Goal: Transaction & Acquisition: Purchase product/service

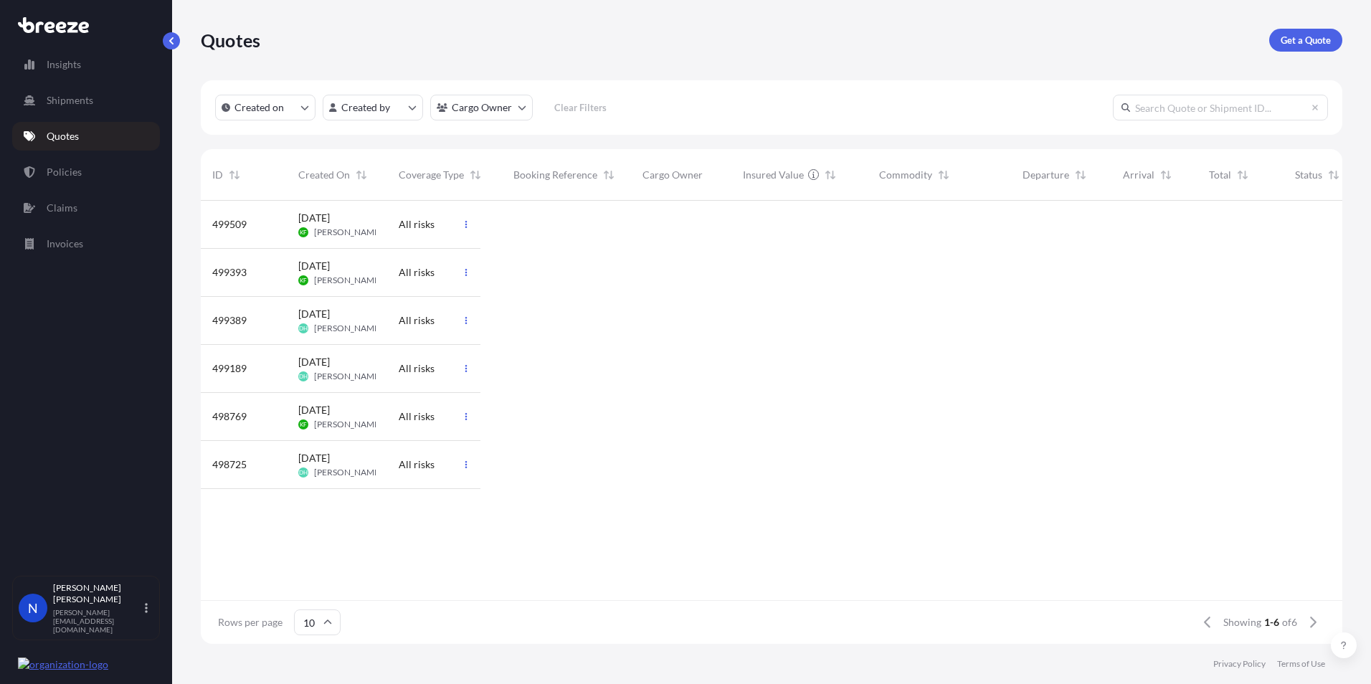
scroll to position [440, 1131]
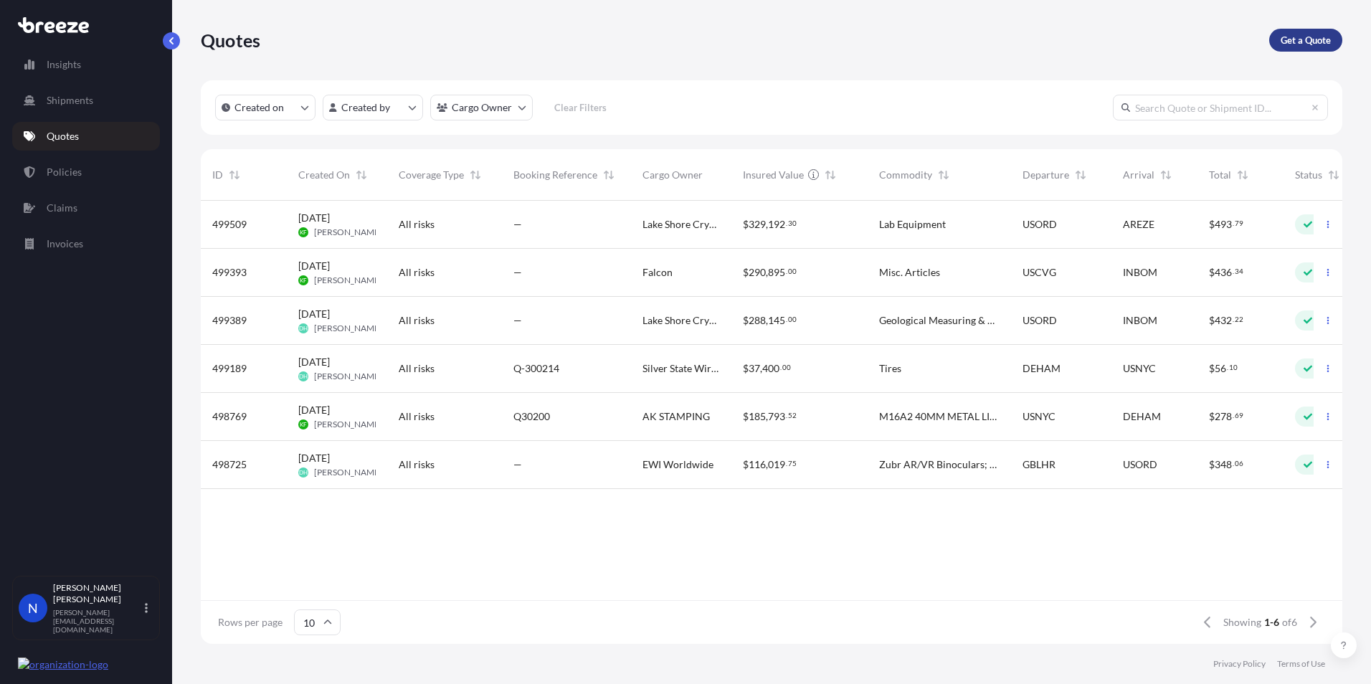
click at [1294, 44] on p "Get a Quote" at bounding box center [1305, 40] width 50 height 14
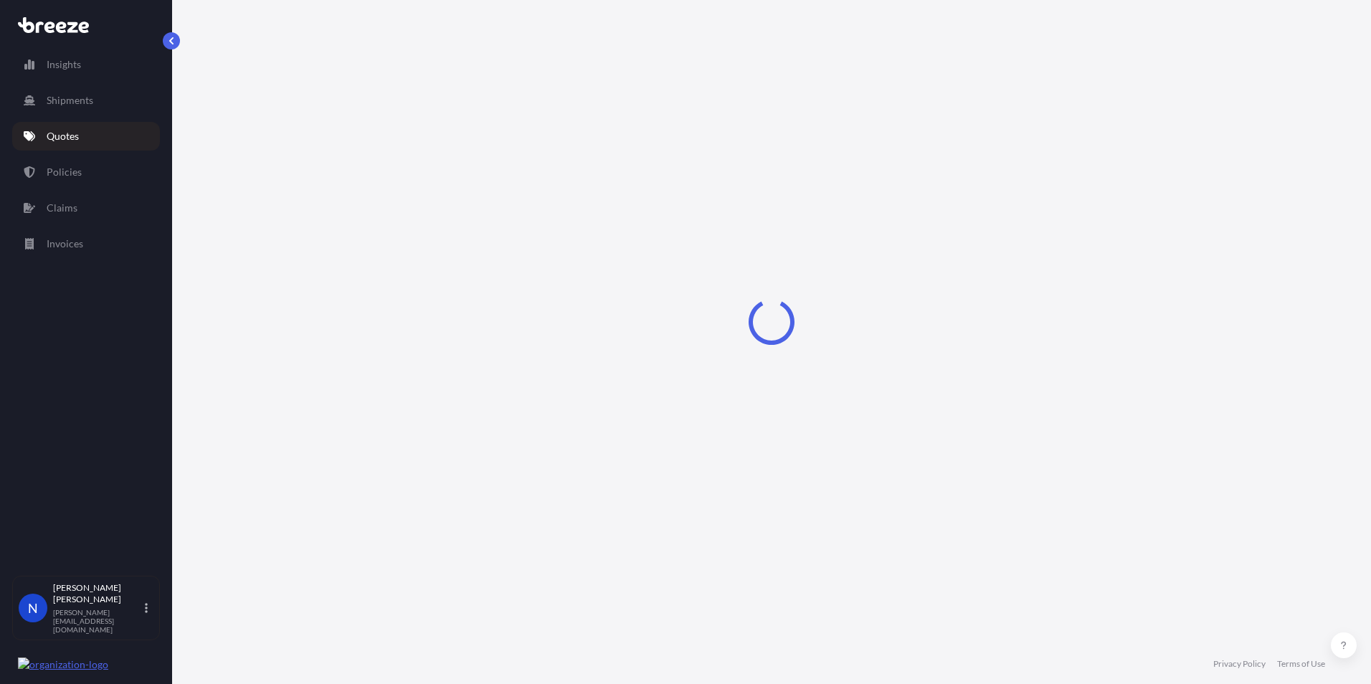
select select "Sea"
select select "1"
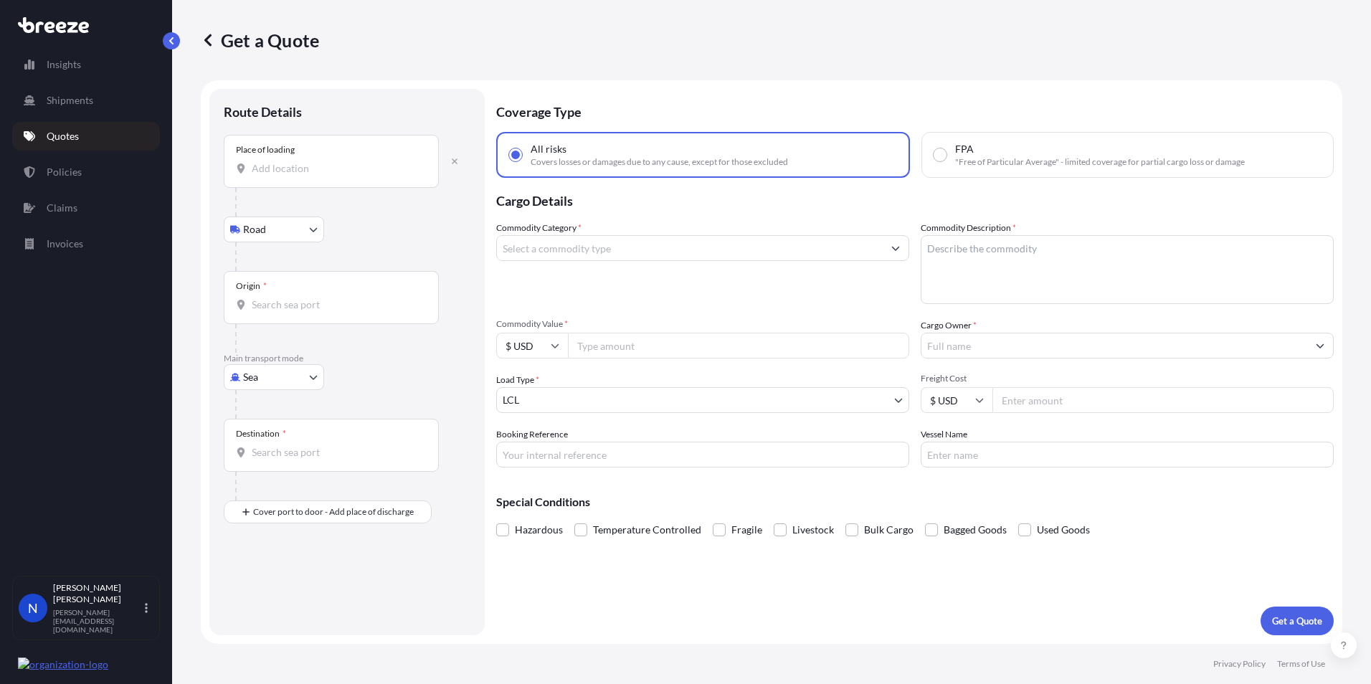
click at [249, 168] on div at bounding box center [331, 168] width 191 height 14
click at [252, 168] on input "Place of loading" at bounding box center [336, 168] width 169 height 14
paste input "Woburn"
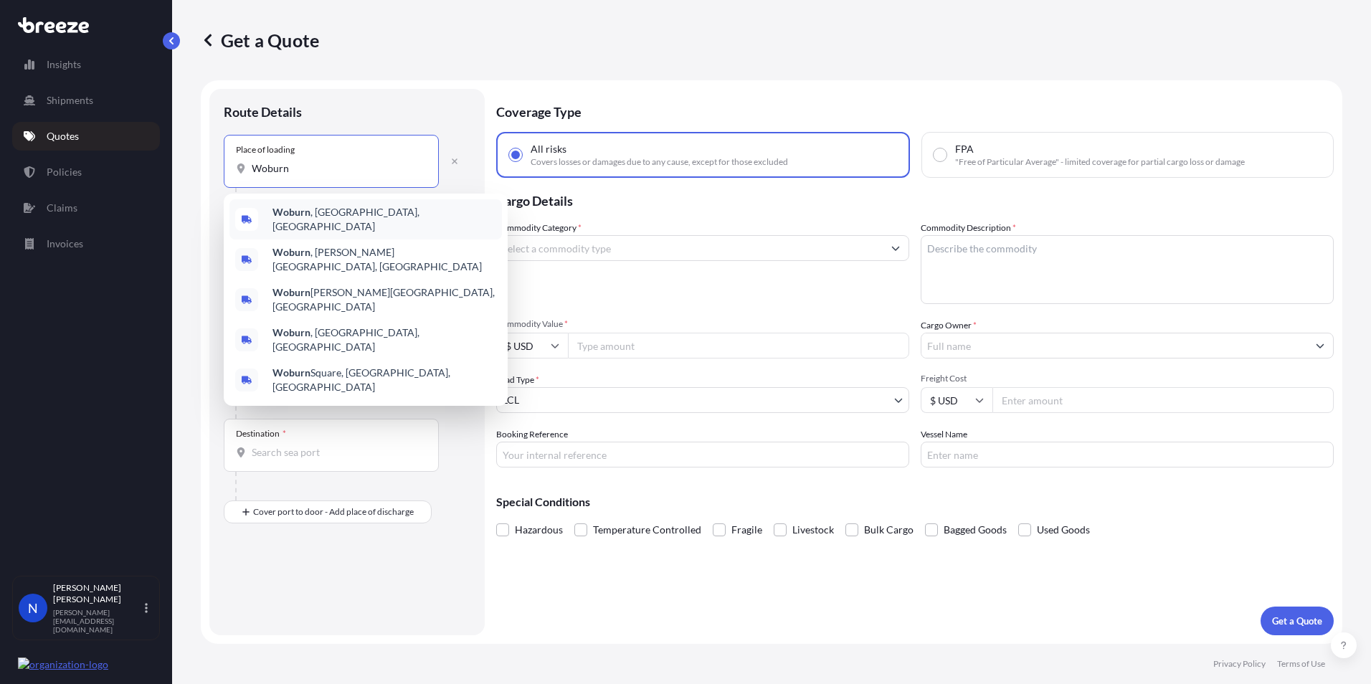
click at [287, 217] on b "Woburn" at bounding box center [291, 212] width 38 height 12
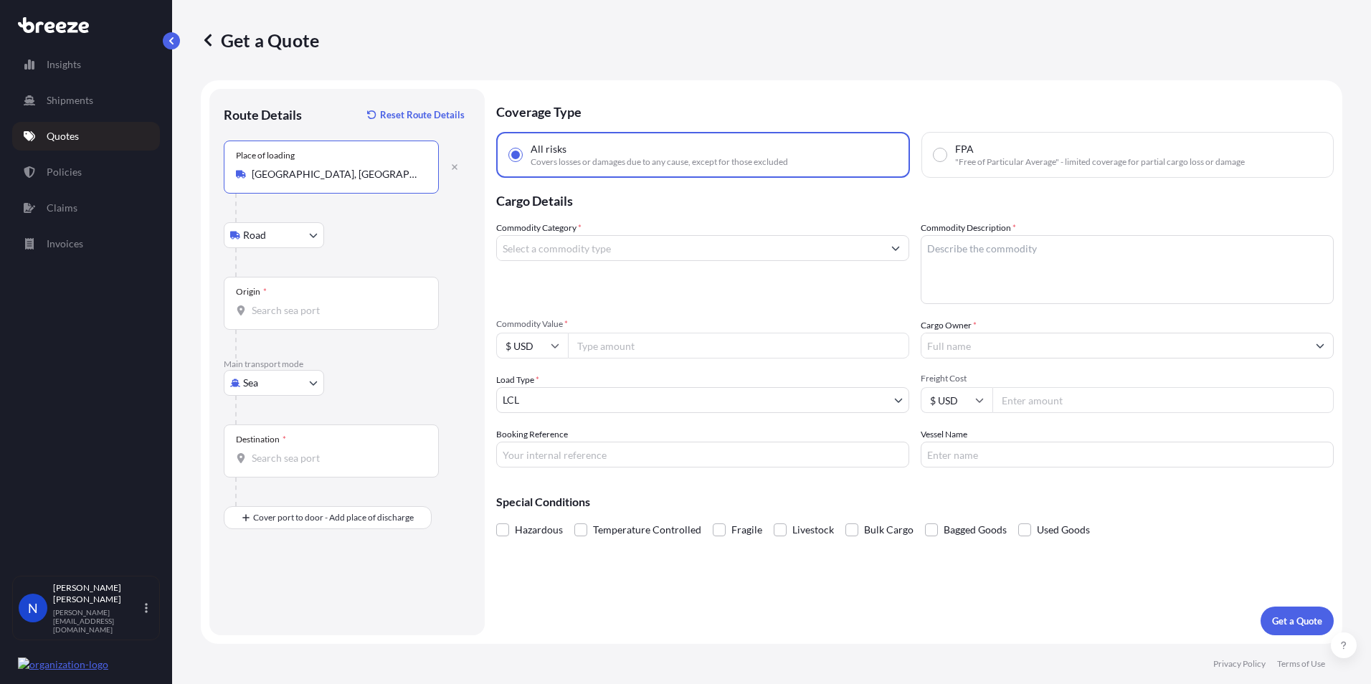
type input "[GEOGRAPHIC_DATA], [GEOGRAPHIC_DATA], [GEOGRAPHIC_DATA]"
click at [272, 316] on input "Origin *" at bounding box center [336, 310] width 169 height 14
type input "o"
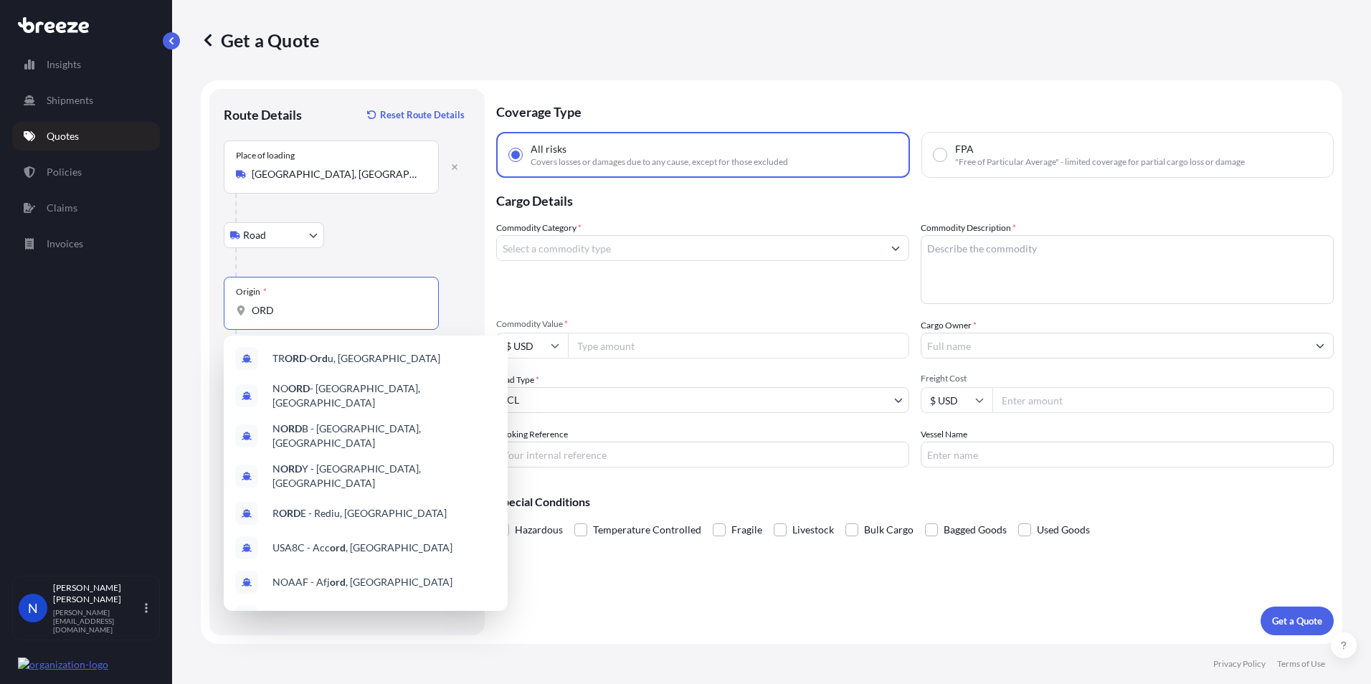
type input "ORD"
click at [360, 254] on div at bounding box center [352, 262] width 235 height 29
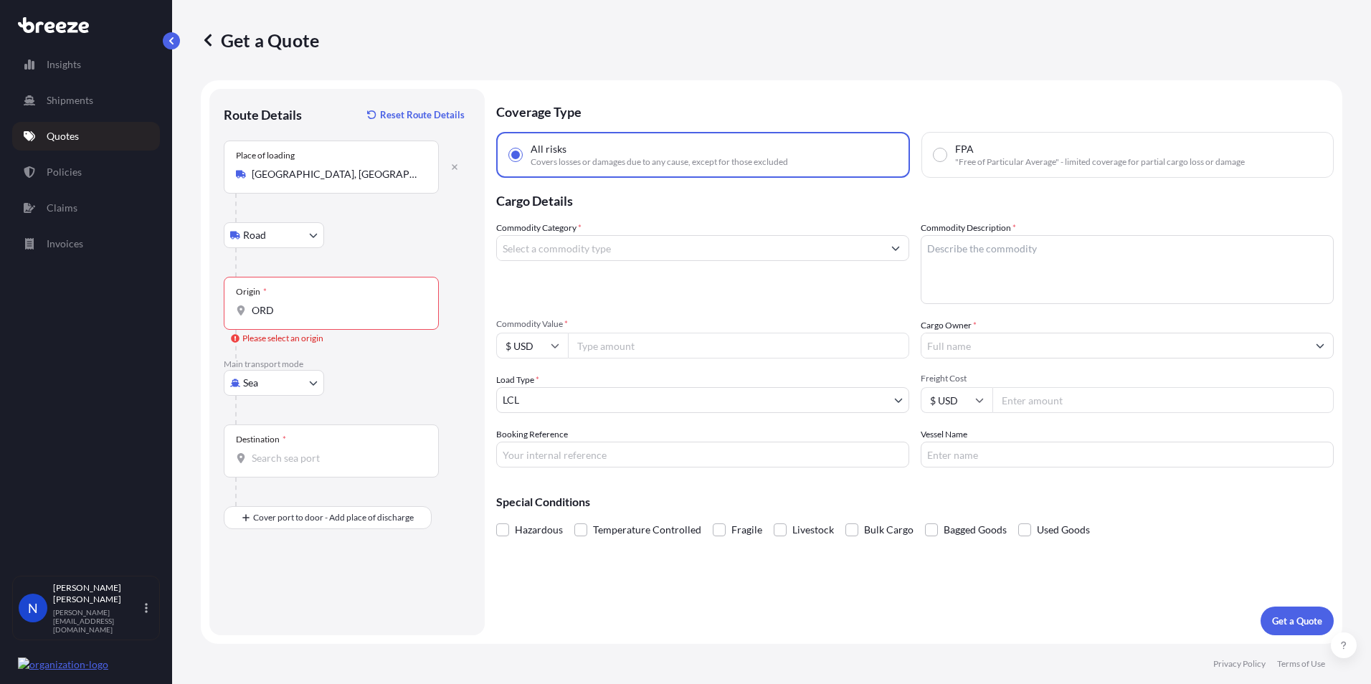
click at [272, 380] on body "0 options available. 10 options available. Insights Shipments Quotes Policies C…" at bounding box center [685, 342] width 1371 height 684
click at [255, 440] on span "Air" at bounding box center [258, 446] width 14 height 14
select select "Air"
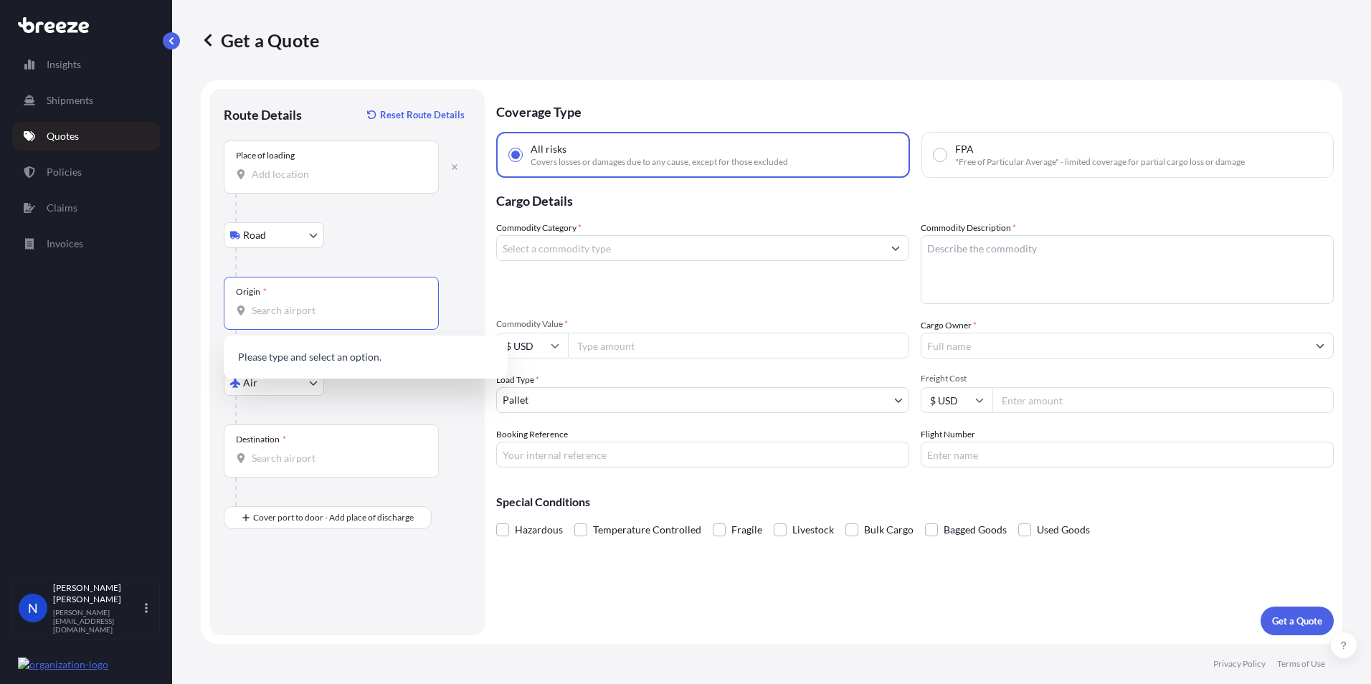
click at [267, 317] on input "Origin *" at bounding box center [336, 310] width 169 height 14
click at [262, 173] on input "Place of loading" at bounding box center [336, 174] width 169 height 14
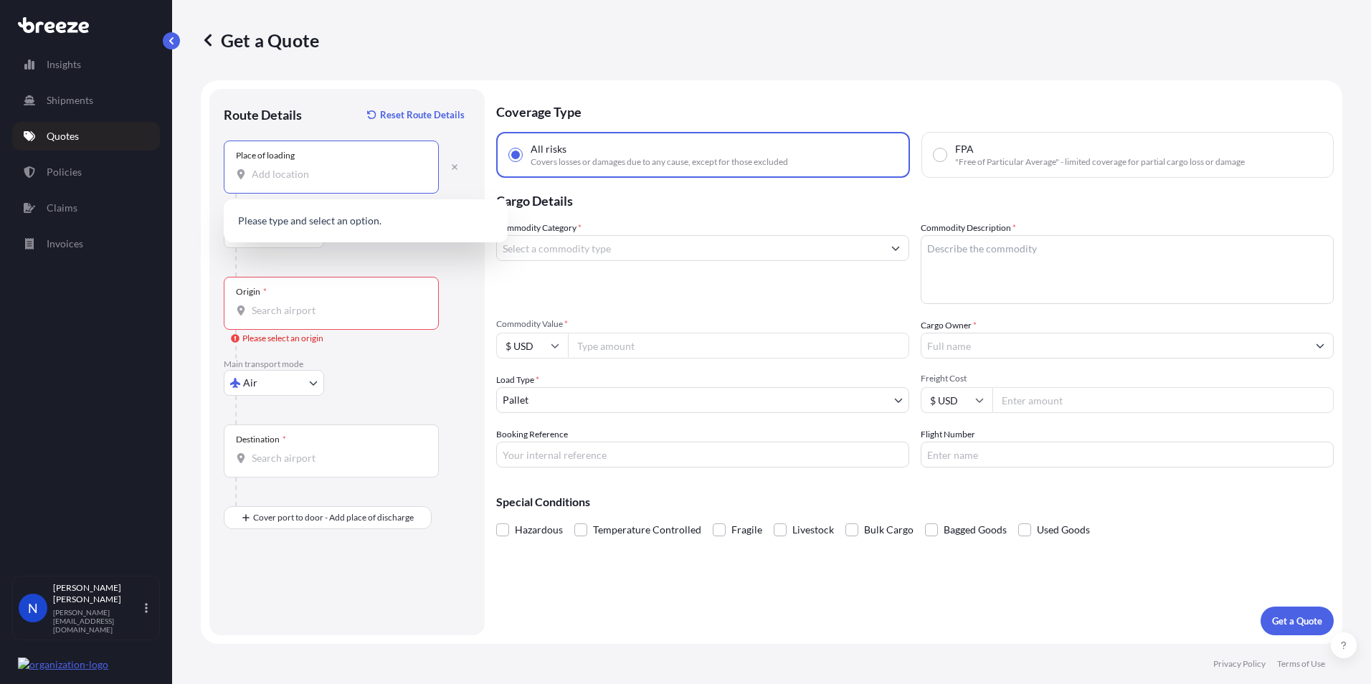
paste input "Woburn"
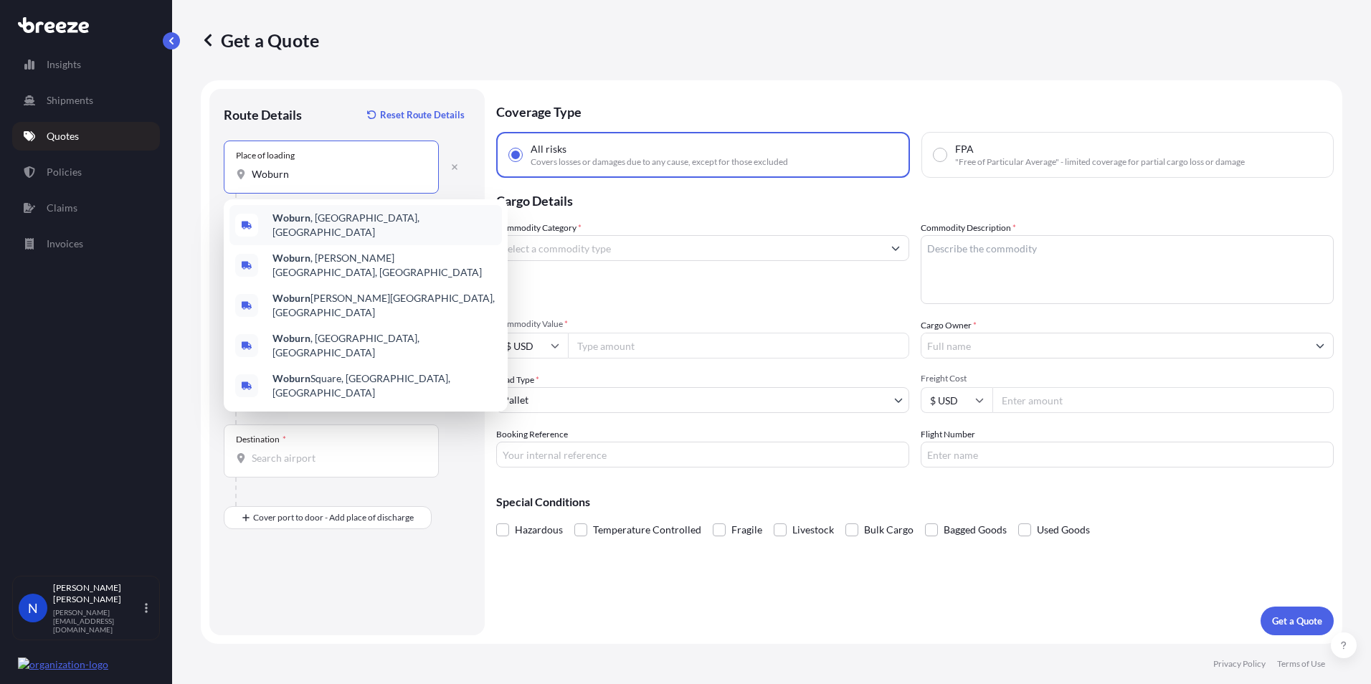
click at [287, 224] on b "Woburn" at bounding box center [291, 217] width 38 height 12
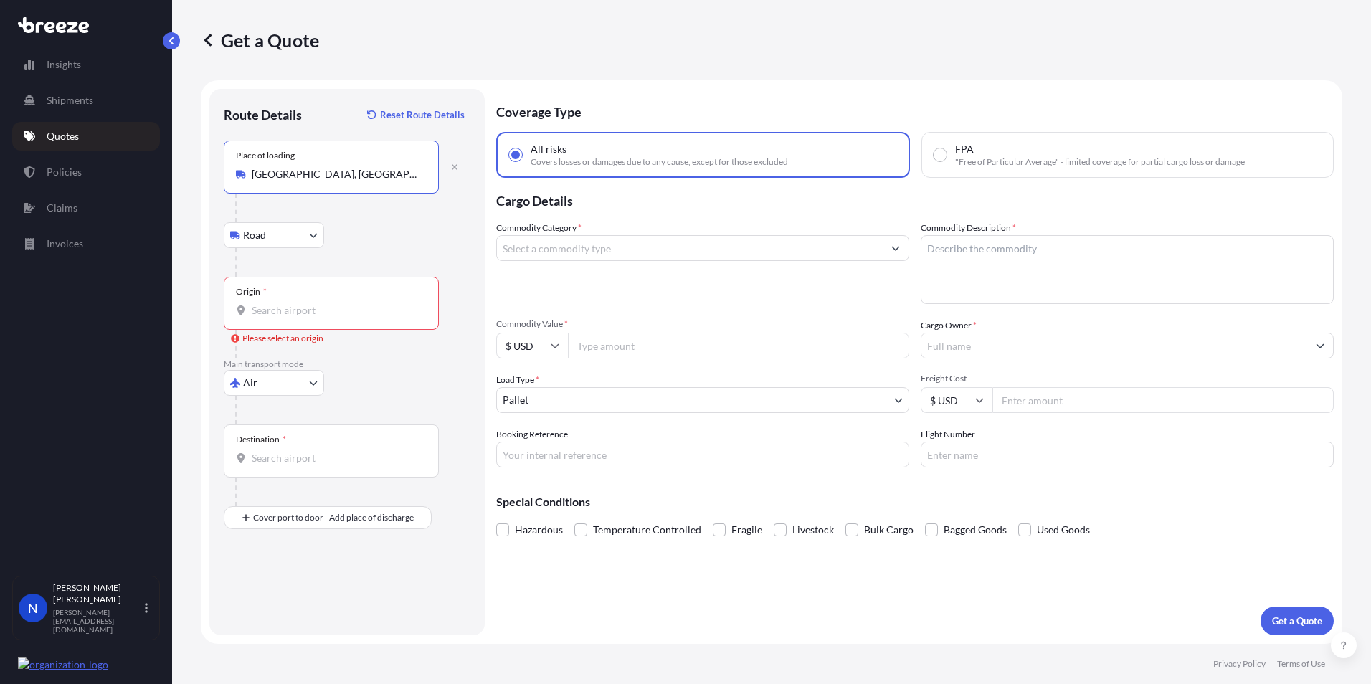
type input "[GEOGRAPHIC_DATA], [GEOGRAPHIC_DATA], [GEOGRAPHIC_DATA]"
click at [267, 314] on input "Origin * Please select an origin" at bounding box center [336, 310] width 169 height 14
type input "USORD - [PERSON_NAME] Apt/[GEOGRAPHIC_DATA], [GEOGRAPHIC_DATA]"
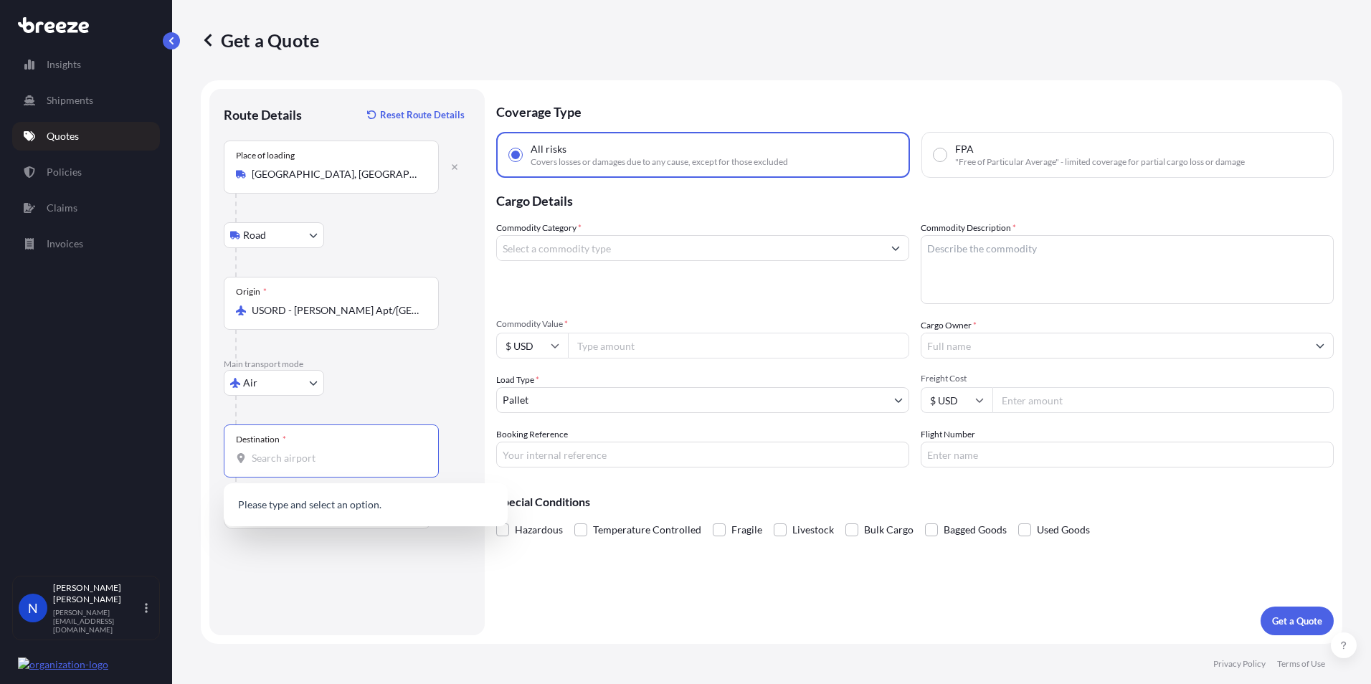
click at [268, 462] on input "Destination *" at bounding box center [336, 458] width 169 height 14
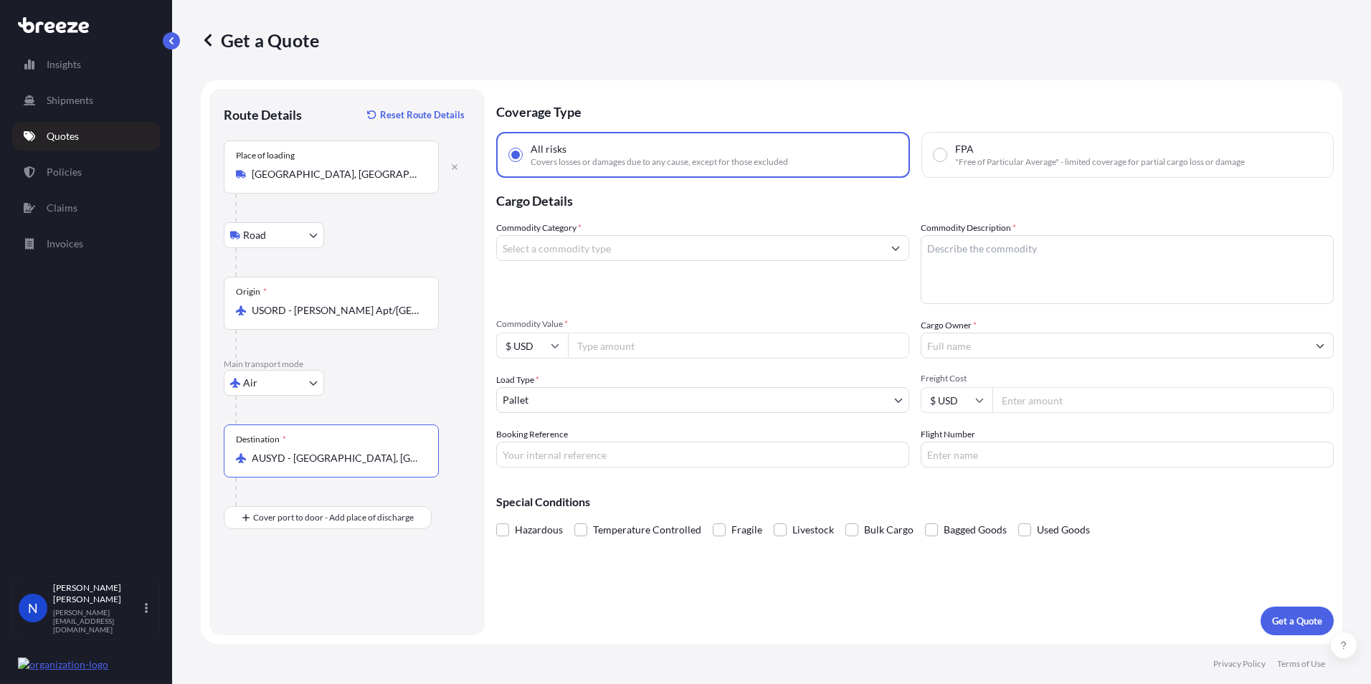
type input "AUSYD - [GEOGRAPHIC_DATA], [GEOGRAPHIC_DATA]"
click at [262, 597] on input "Place of Discharge" at bounding box center [336, 594] width 169 height 14
paste input "[GEOGRAPHIC_DATA]"
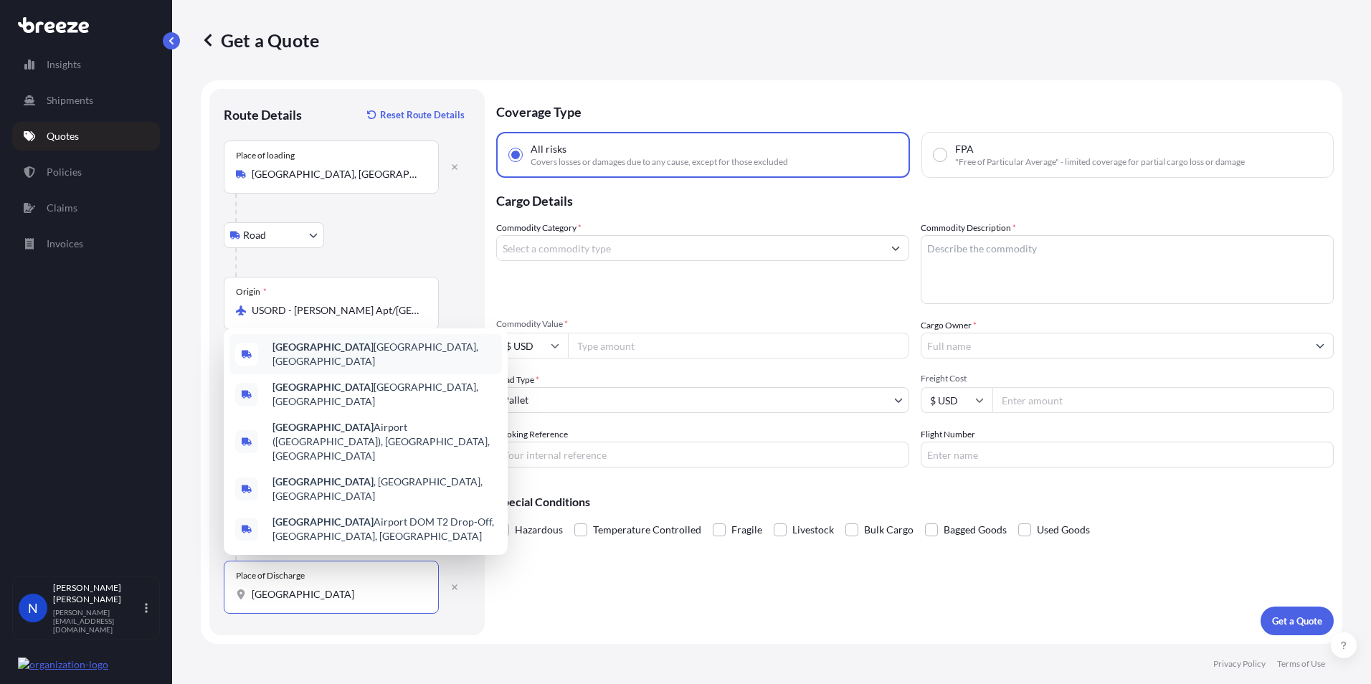
click at [323, 368] on span "[GEOGRAPHIC_DATA] [GEOGRAPHIC_DATA], [GEOGRAPHIC_DATA]" at bounding box center [384, 354] width 224 height 29
type input "[GEOGRAPHIC_DATA] [GEOGRAPHIC_DATA], [GEOGRAPHIC_DATA]"
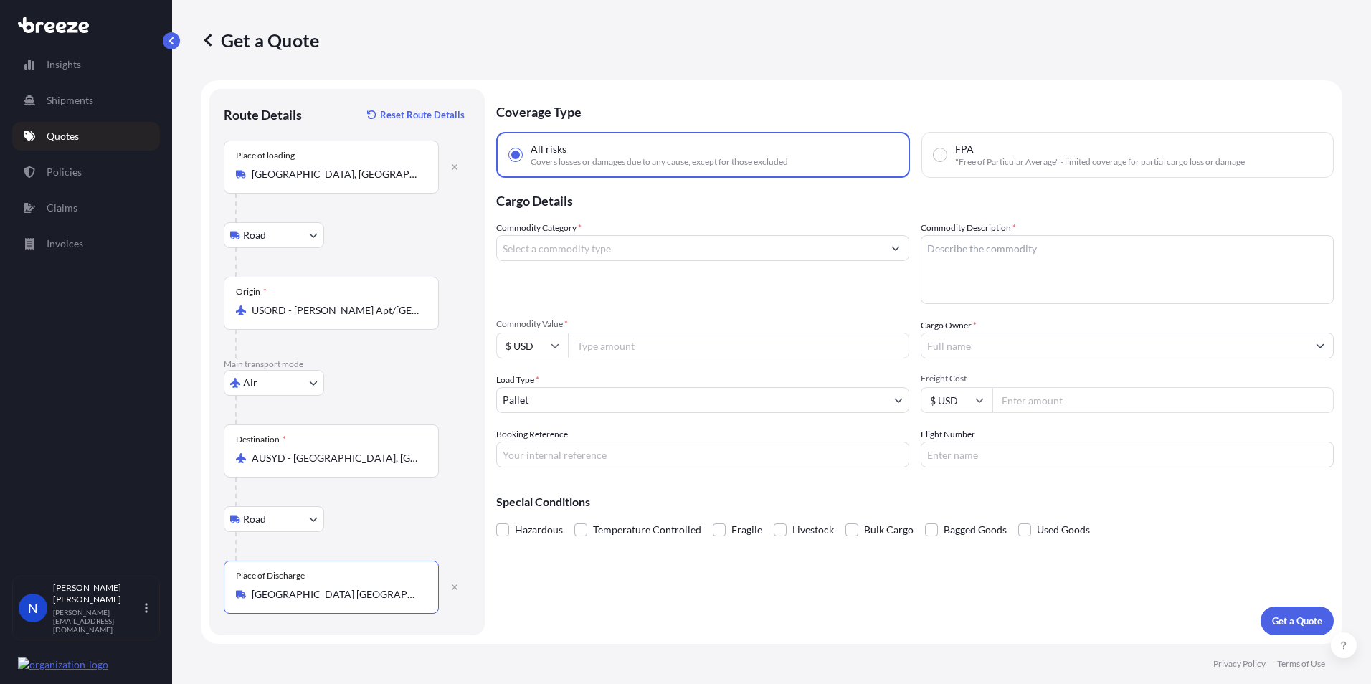
drag, startPoint x: 357, startPoint y: 596, endPoint x: 191, endPoint y: 595, distance: 165.6
click at [191, 595] on div "Get a Quote Route Details Reset Route Details Place of loading [GEOGRAPHIC_DATA…" at bounding box center [771, 322] width 1199 height 644
click at [277, 594] on input "Place of Discharge" at bounding box center [336, 594] width 169 height 14
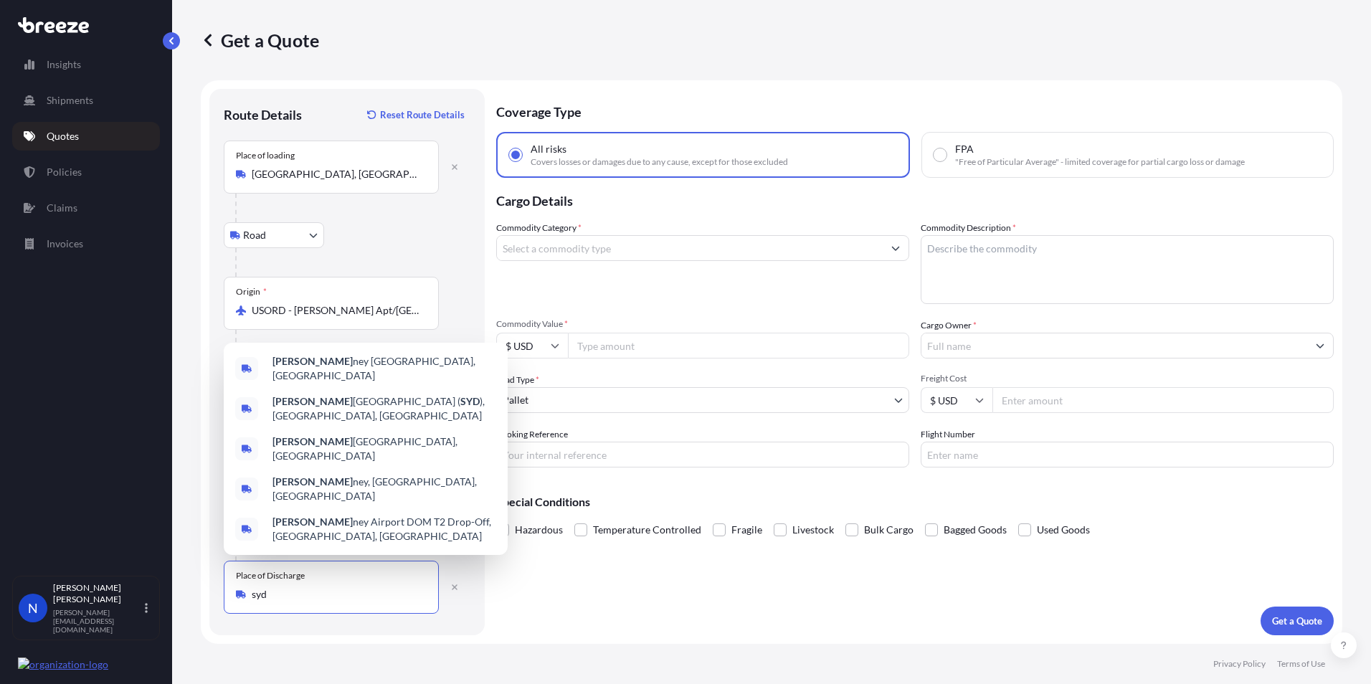
type input "[GEOGRAPHIC_DATA] [GEOGRAPHIC_DATA], [GEOGRAPHIC_DATA]"
click at [526, 599] on div "Coverage Type All risks Covers losses or damages due to any cause, except for t…" at bounding box center [914, 362] width 837 height 546
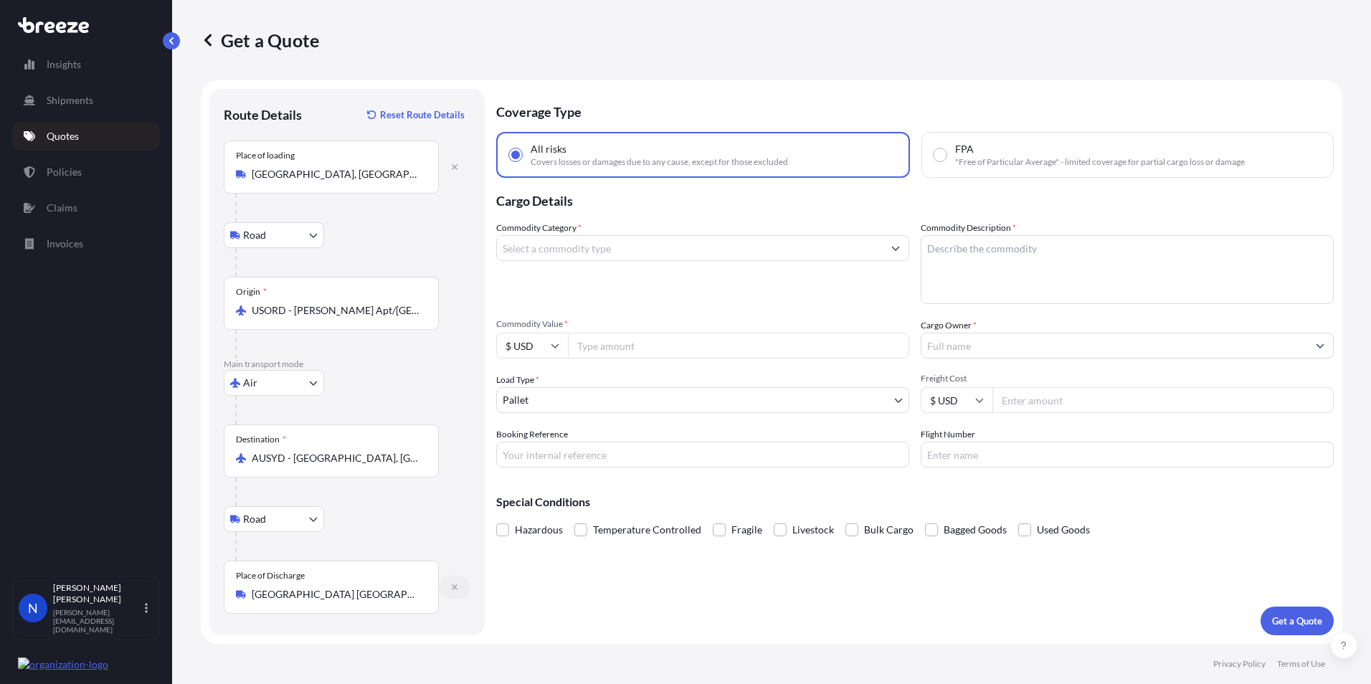
click at [459, 591] on button "button" at bounding box center [455, 587] width 32 height 23
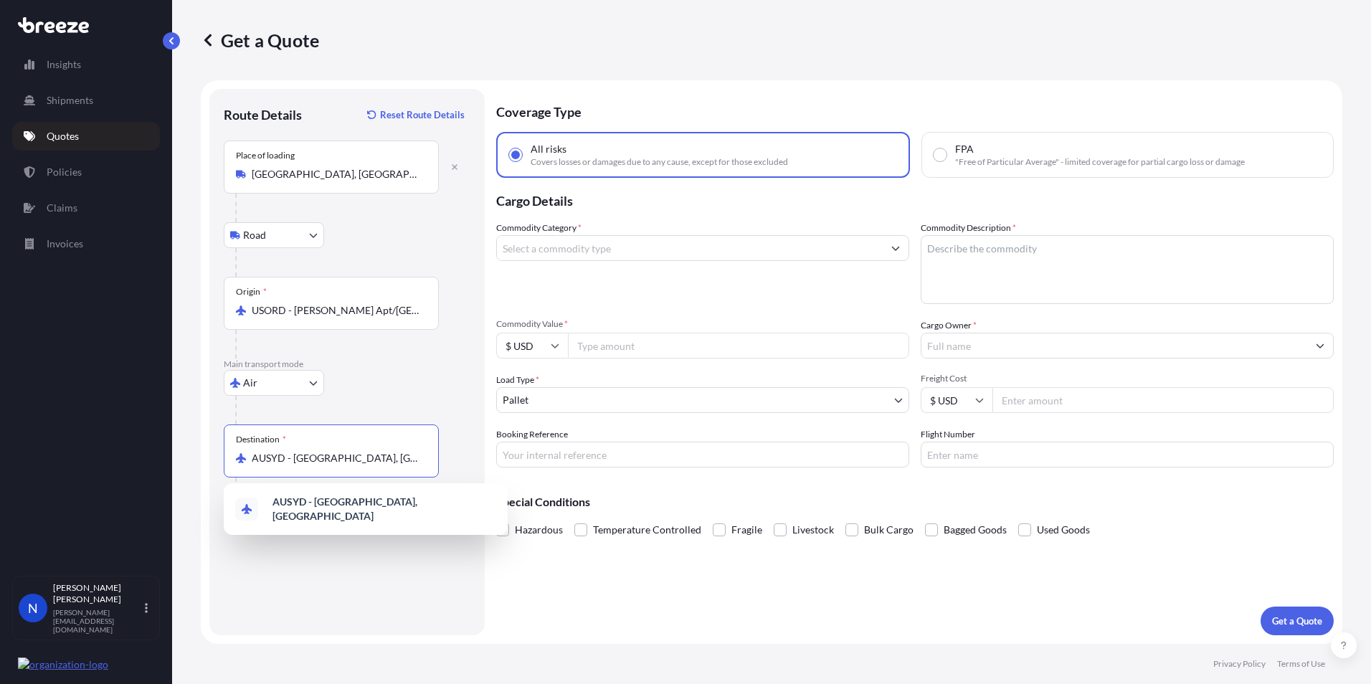
click at [349, 459] on input "AUSYD - [GEOGRAPHIC_DATA], [GEOGRAPHIC_DATA]" at bounding box center [336, 458] width 169 height 14
drag, startPoint x: 395, startPoint y: 459, endPoint x: 223, endPoint y: 450, distance: 172.3
click at [223, 450] on div "Route Details Reset Route Details Place of loading [GEOGRAPHIC_DATA], [GEOGRAPH…" at bounding box center [346, 362] width 275 height 546
type input "syd"
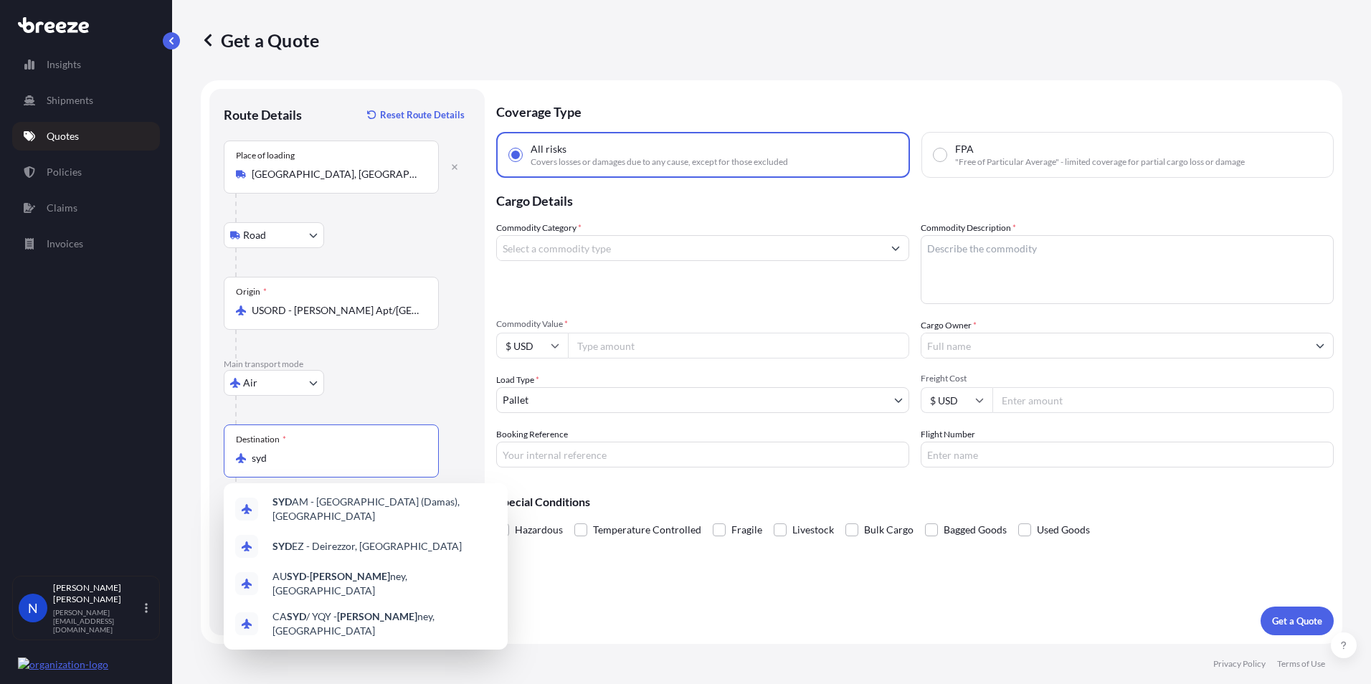
drag, startPoint x: 290, startPoint y: 455, endPoint x: 238, endPoint y: 453, distance: 51.7
click at [238, 453] on div "syd" at bounding box center [331, 458] width 191 height 14
click at [285, 575] on span "AU SYD - [PERSON_NAME], [GEOGRAPHIC_DATA]" at bounding box center [384, 583] width 224 height 29
type input "AUSYD - [GEOGRAPHIC_DATA], [GEOGRAPHIC_DATA]"
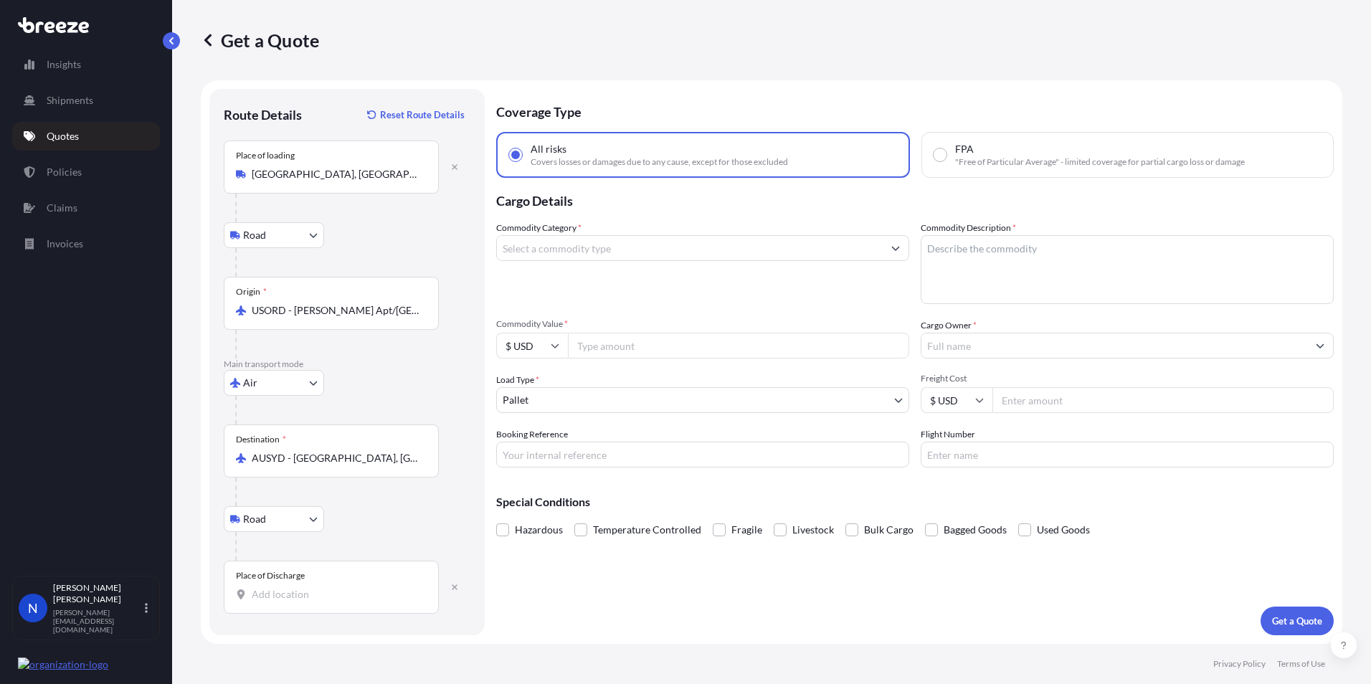
click at [266, 595] on input "Place of Discharge" at bounding box center [336, 594] width 169 height 14
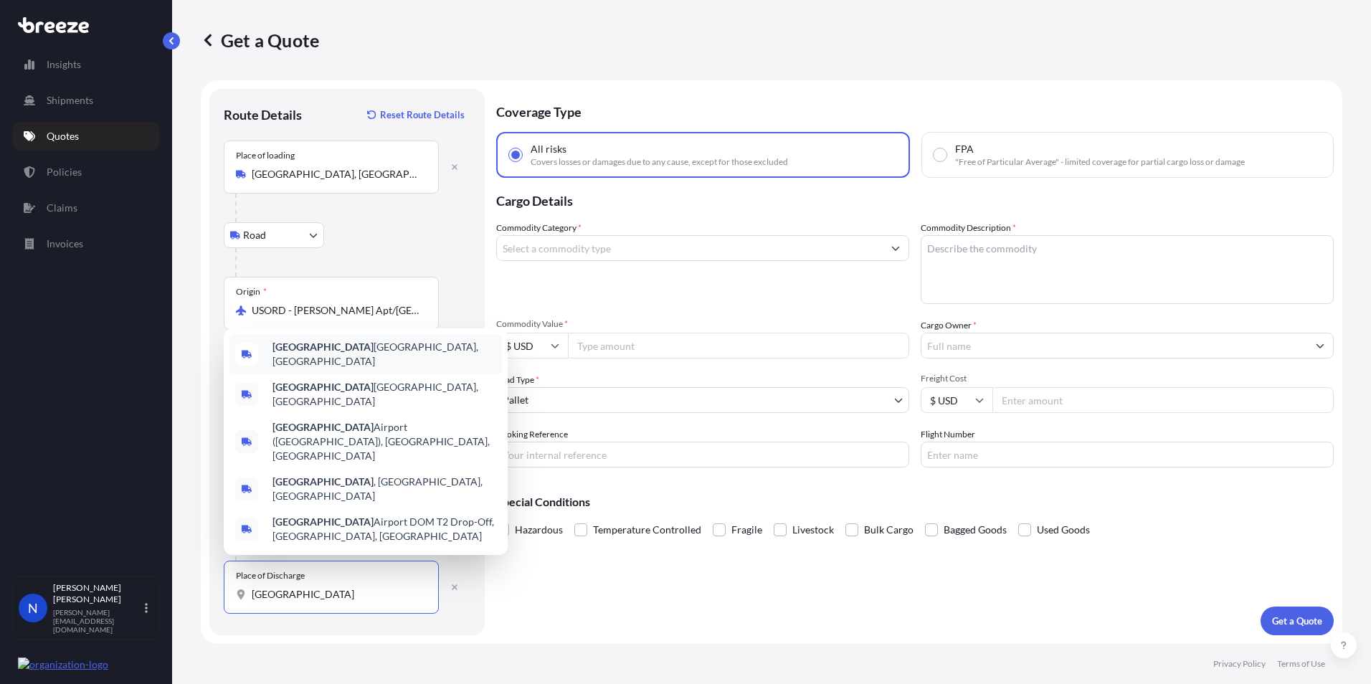
click at [300, 353] on b "[GEOGRAPHIC_DATA]" at bounding box center [322, 347] width 101 height 12
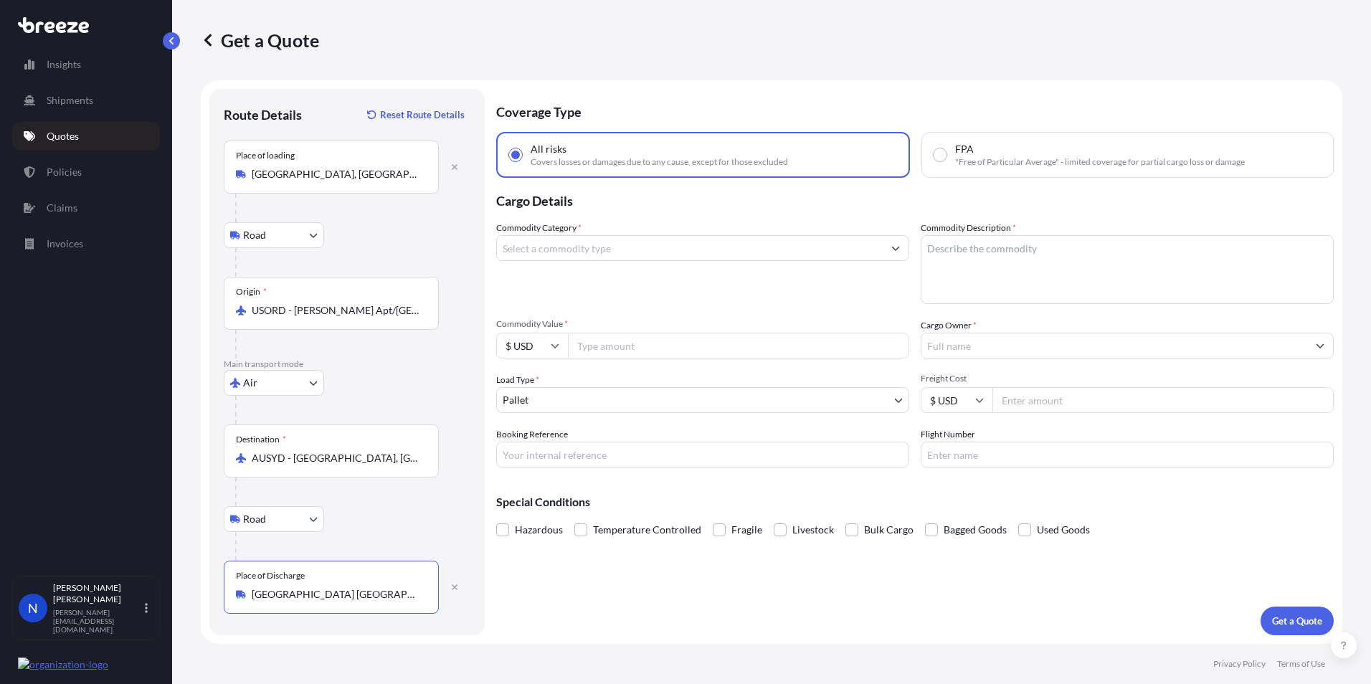
type input "[GEOGRAPHIC_DATA] [GEOGRAPHIC_DATA], [GEOGRAPHIC_DATA]"
click at [589, 251] on input "Commodity Category *" at bounding box center [690, 248] width 386 height 26
click at [527, 251] on input "Commodity Category *" at bounding box center [690, 248] width 386 height 26
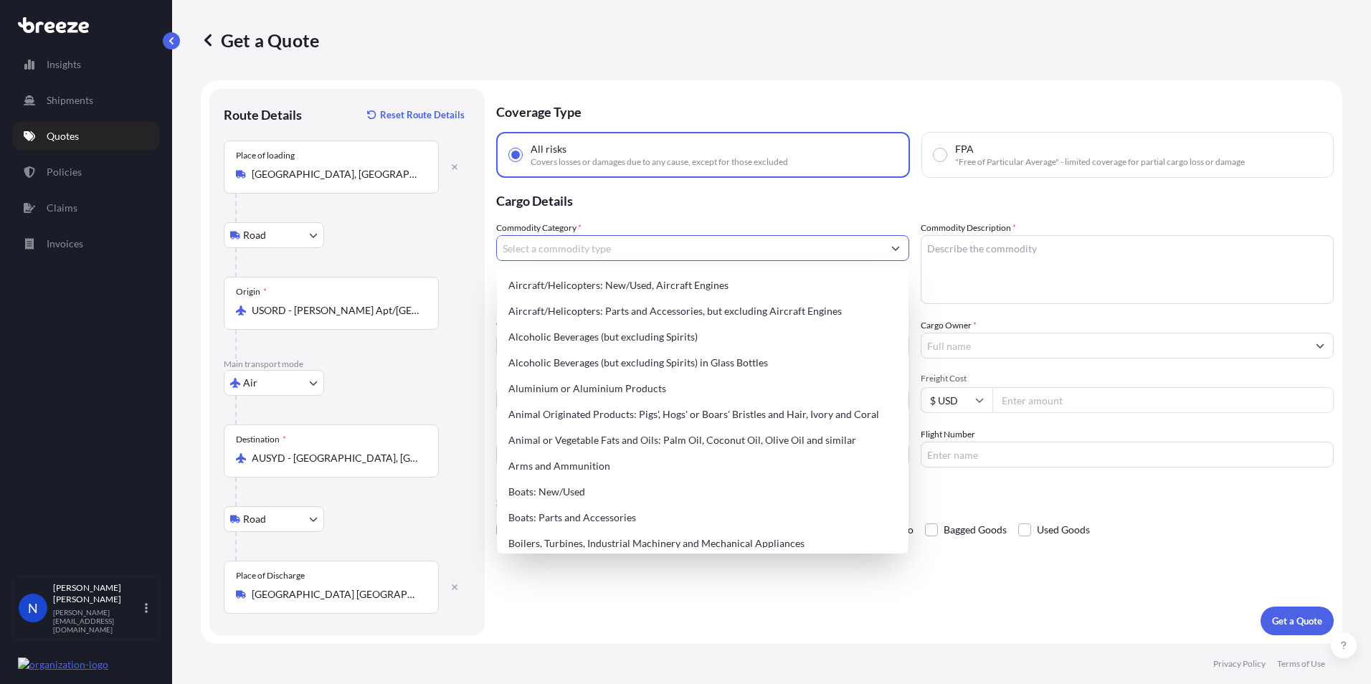
click at [562, 259] on input "Commodity Category *" at bounding box center [690, 248] width 386 height 26
type input "c"
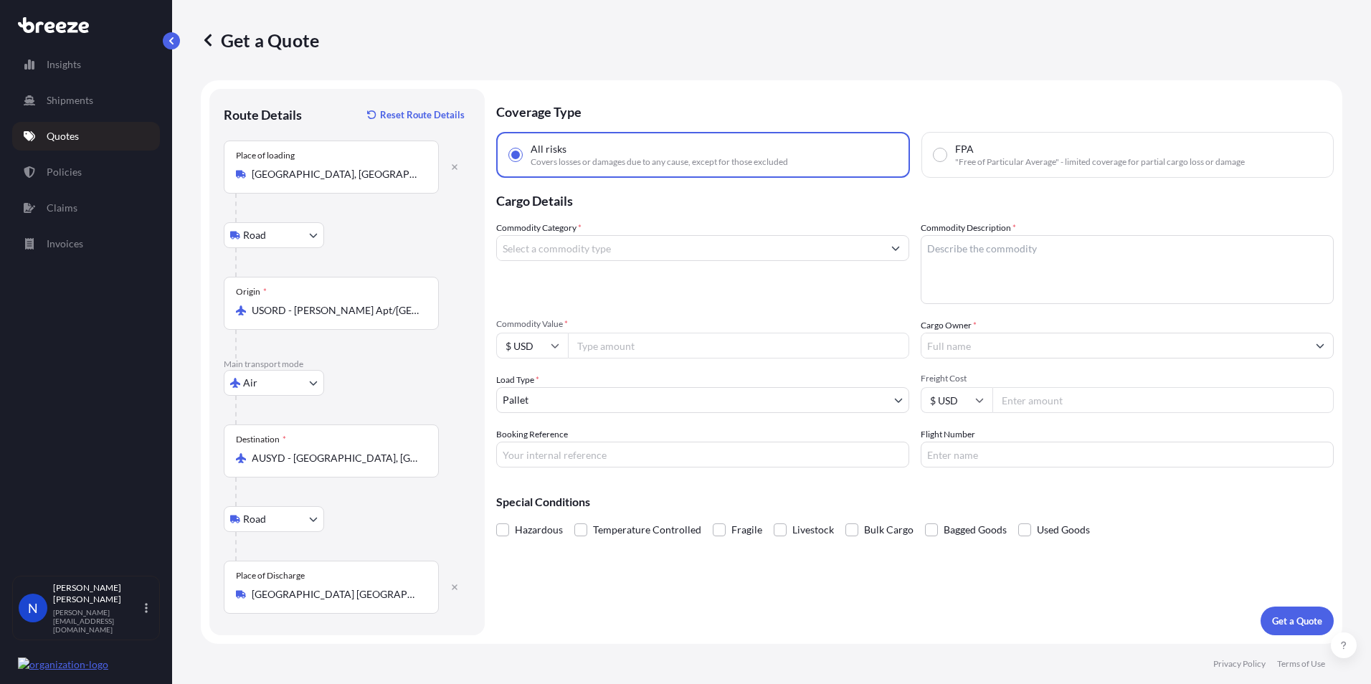
click at [541, 257] on input "Commodity Category *" at bounding box center [690, 248] width 386 height 26
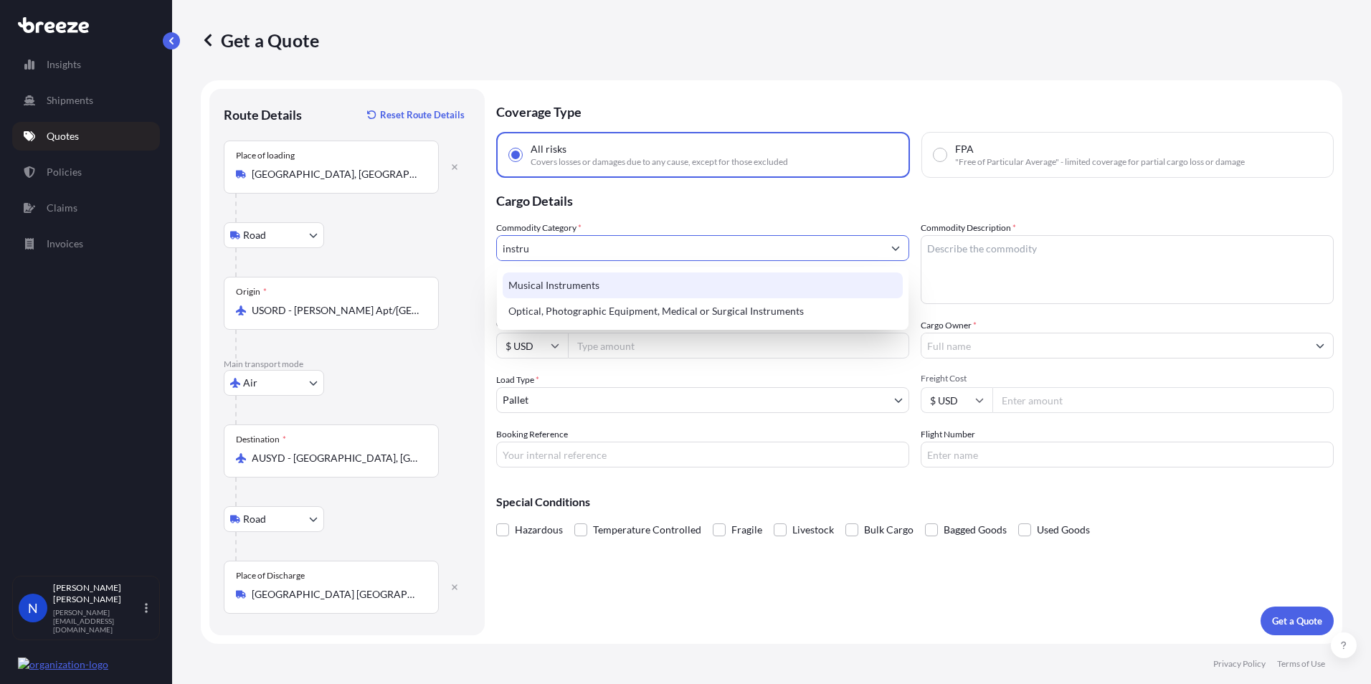
drag, startPoint x: 544, startPoint y: 257, endPoint x: 483, endPoint y: 246, distance: 61.9
click at [483, 246] on form "Route Details Reset Route Details Place of loading [GEOGRAPHIC_DATA], [GEOGRAPH…" at bounding box center [771, 361] width 1141 height 563
click at [549, 288] on div "Miscellaneous Manufactured Articles" at bounding box center [703, 285] width 400 height 26
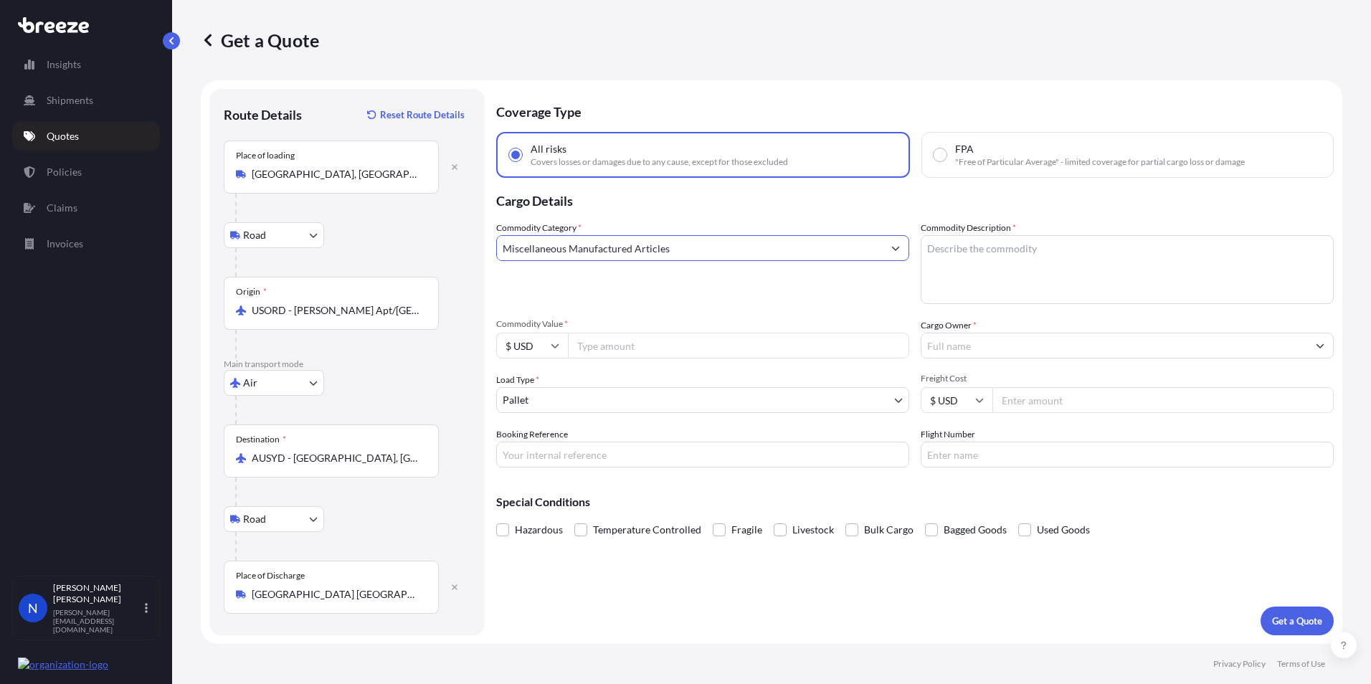
click at [894, 249] on icon "Show suggestions" at bounding box center [896, 249] width 8 height 4
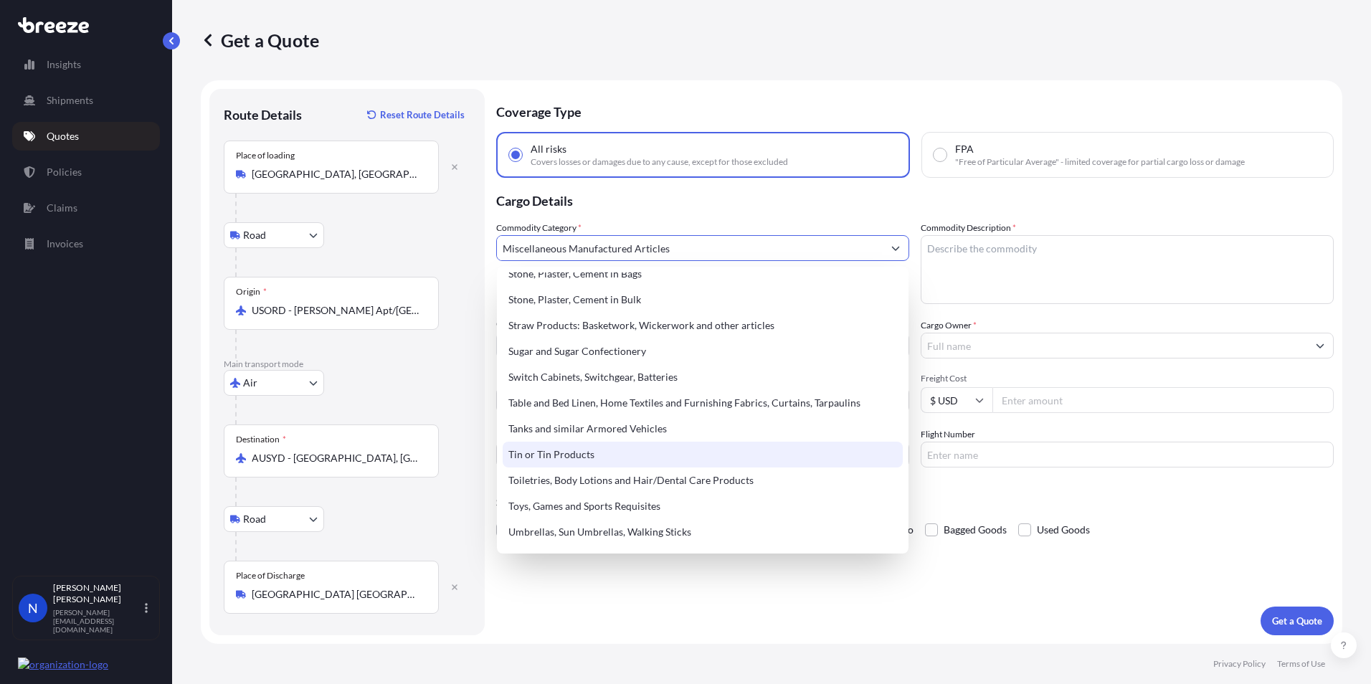
scroll to position [3154, 0]
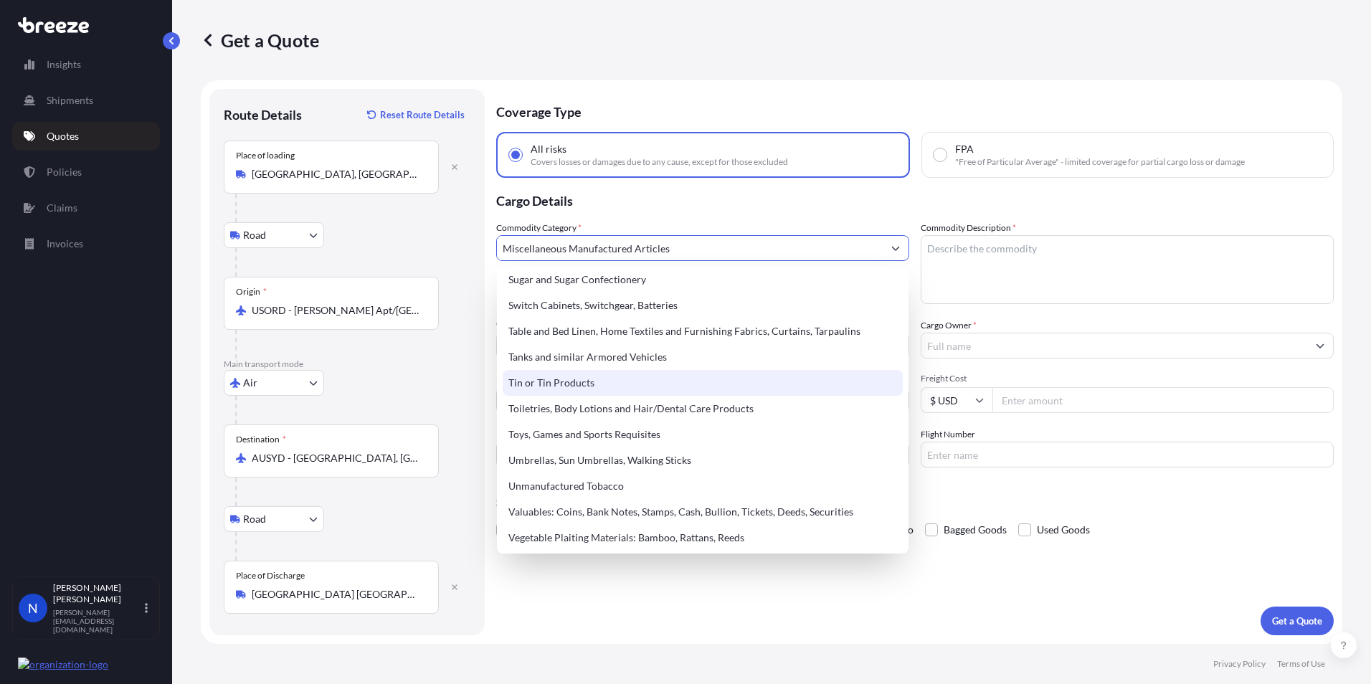
type input "Miscellaneous Manufactured Articles"
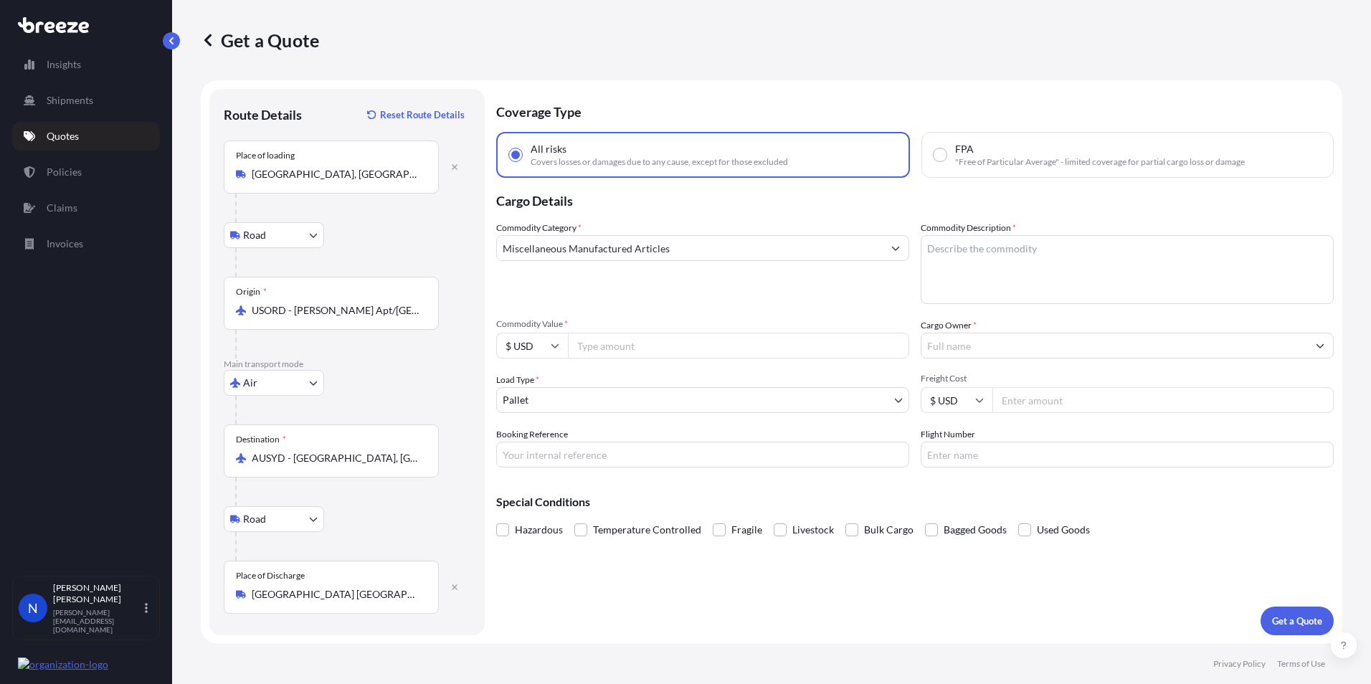
drag, startPoint x: 690, startPoint y: 452, endPoint x: 1099, endPoint y: 273, distance: 445.9
click at [1099, 273] on textarea "Commodity Description *" at bounding box center [1127, 269] width 413 height 69
paste textarea "t does contain Helium. However, it falls under IATA A26 Exception: Refrigeratin…"
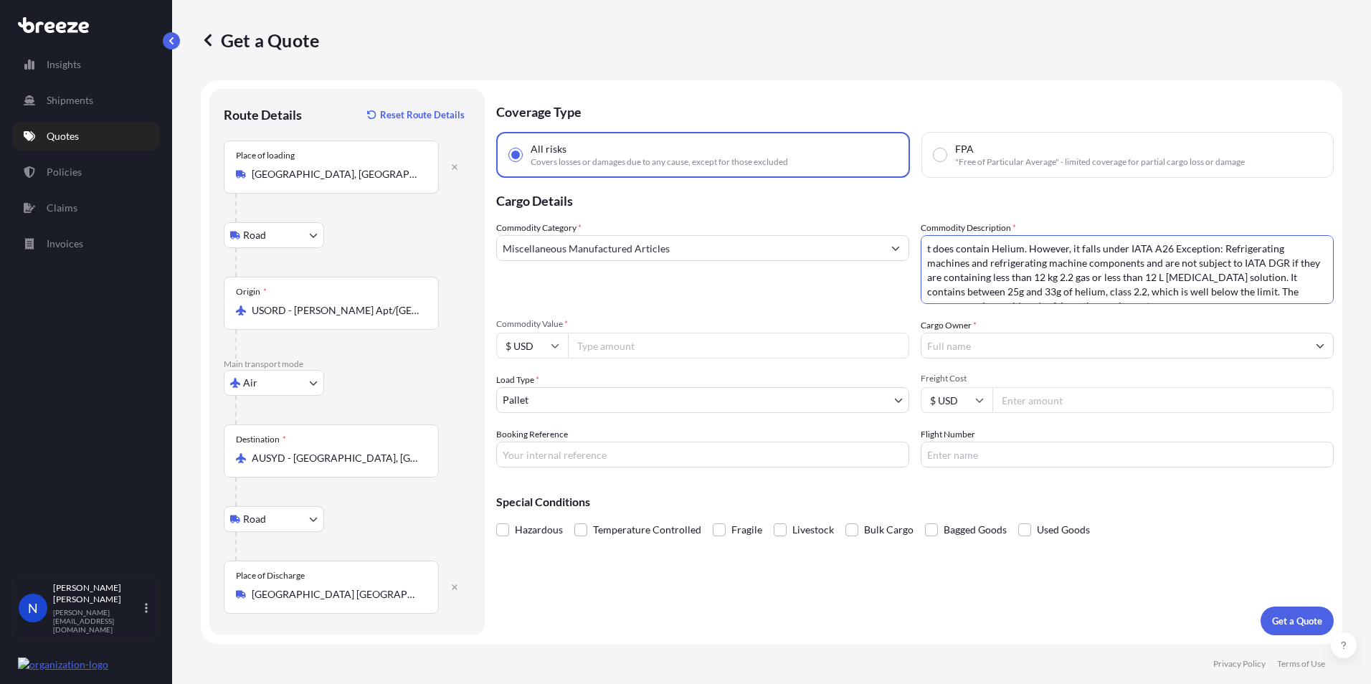
scroll to position [9, 0]
click at [1011, 240] on textarea "t does contain Helium. However, it falls under IATA A26 Exception: Refrigeratin…" at bounding box center [1127, 269] width 413 height 69
drag, startPoint x: 950, startPoint y: 239, endPoint x: 884, endPoint y: 233, distance: 66.3
click at [884, 233] on div "Commodity Category * Miscellaneous Manufactured Articles Commodity Description …" at bounding box center [914, 344] width 837 height 247
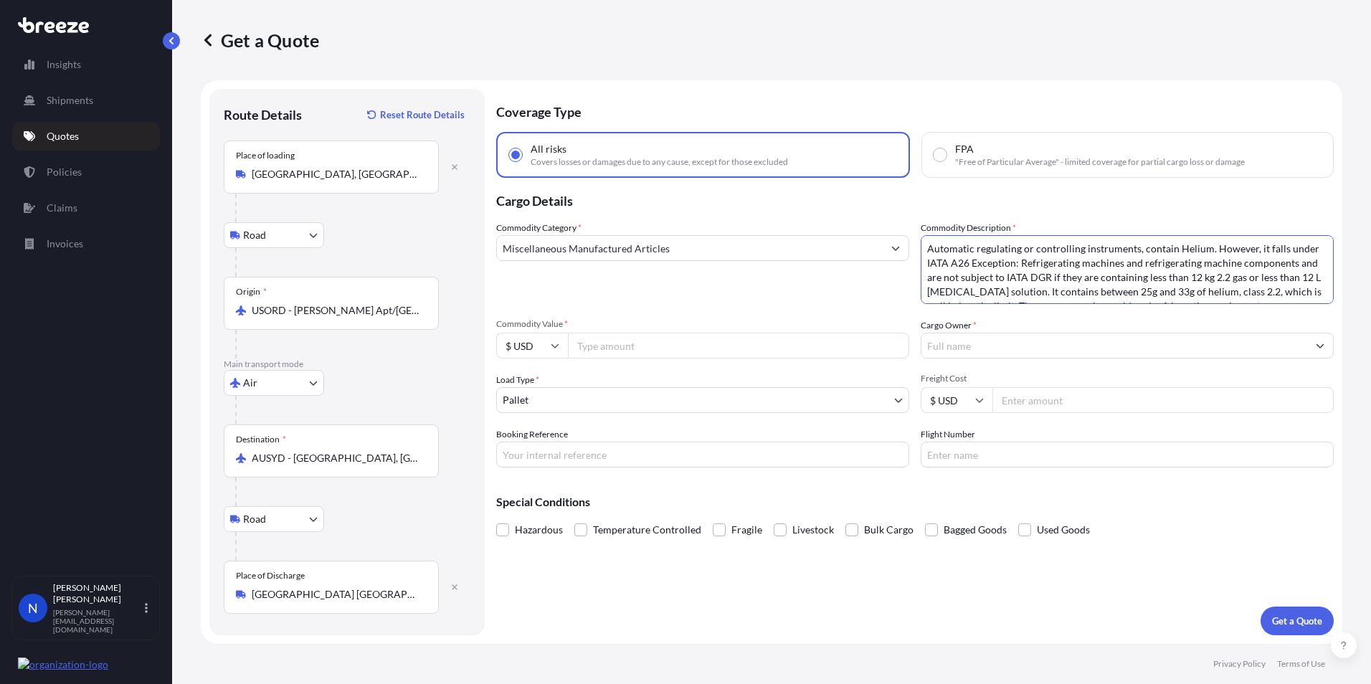
click at [1172, 248] on textarea "Automatic regulating or controlling instruments, contain Helium. However, it fa…" at bounding box center [1127, 269] width 413 height 69
click at [1150, 292] on textarea "Automatic regulating or controlling instruments, contains Helium. However, it f…" at bounding box center [1127, 269] width 413 height 69
click at [1050, 286] on textarea "Automatic regulating or controlling instruments, contains Helium. However, it f…" at bounding box center [1127, 269] width 413 height 69
type textarea "Automatic regulating or controlling instruments, contains Helium. However, it f…"
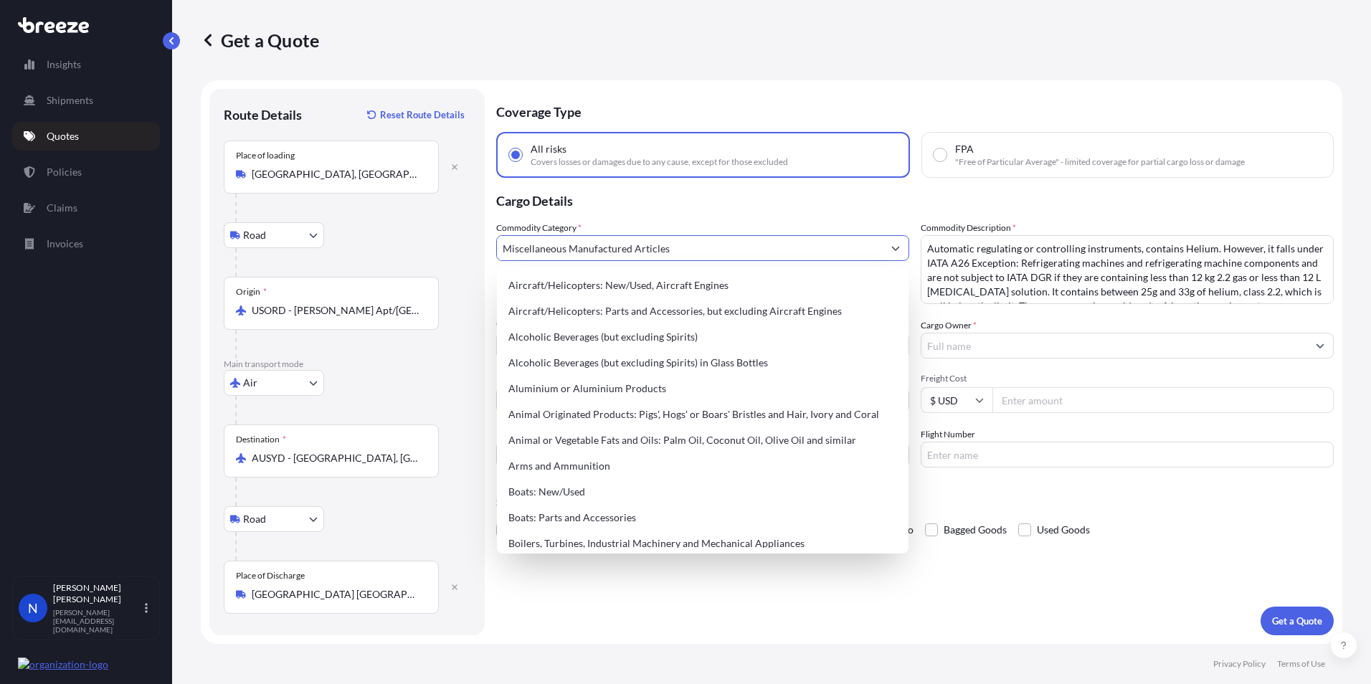
click at [853, 247] on input "Miscellaneous Manufactured Articles" at bounding box center [690, 248] width 386 height 26
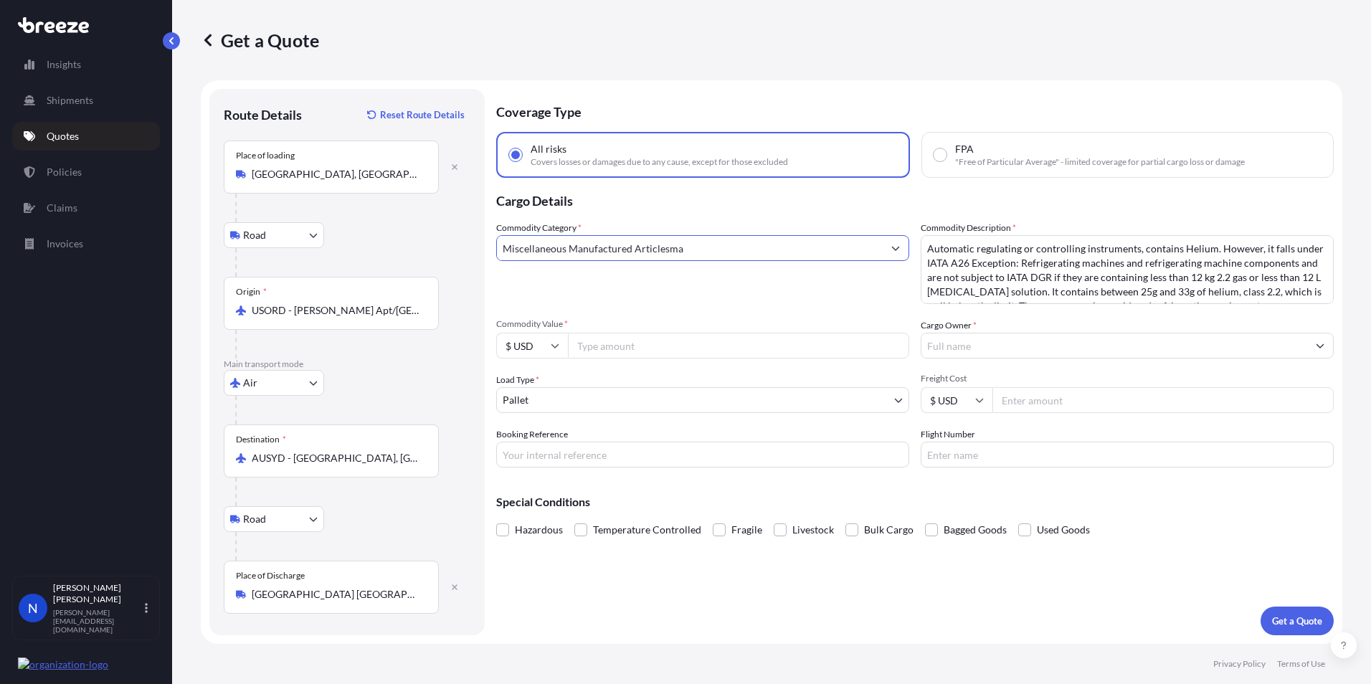
click at [885, 247] on button "Show suggestions" at bounding box center [896, 248] width 26 height 26
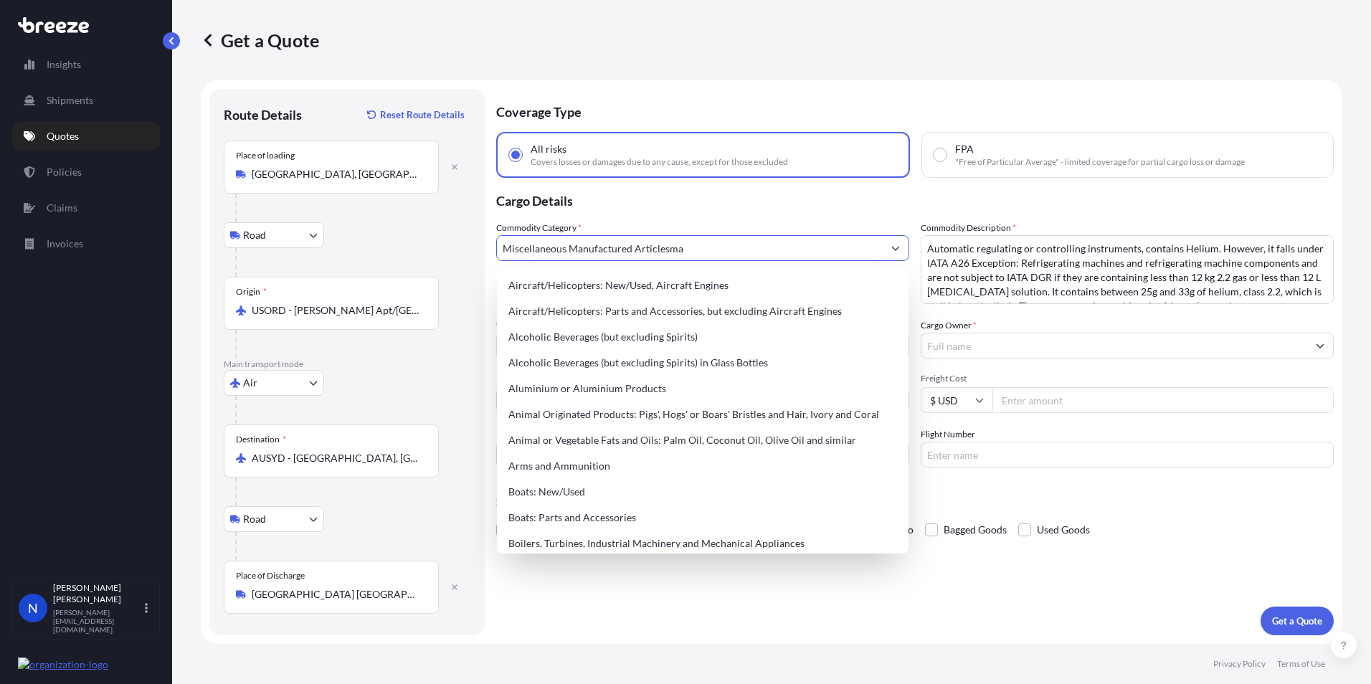
drag, startPoint x: 781, startPoint y: 257, endPoint x: 463, endPoint y: 240, distance: 318.1
click at [463, 240] on form "Route Details Reset Route Details Place of loading [GEOGRAPHIC_DATA], [GEOGRAPH…" at bounding box center [771, 361] width 1141 height 563
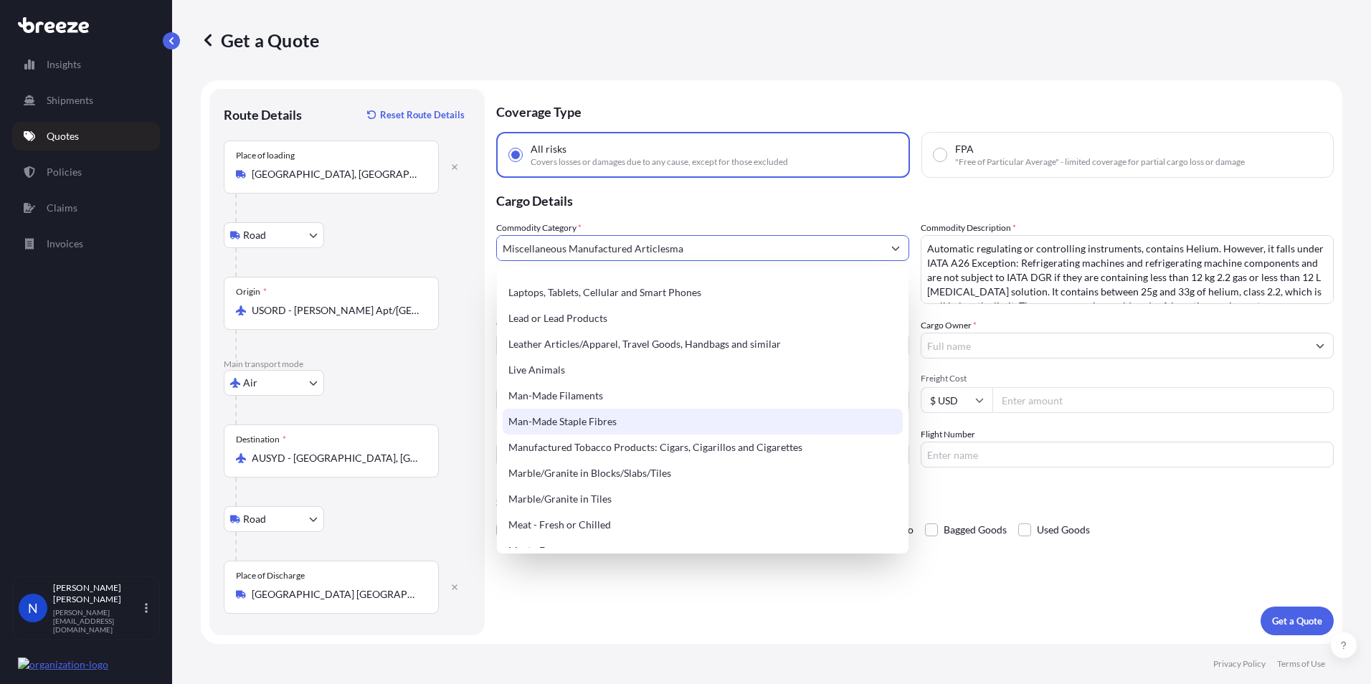
scroll to position [1721, 0]
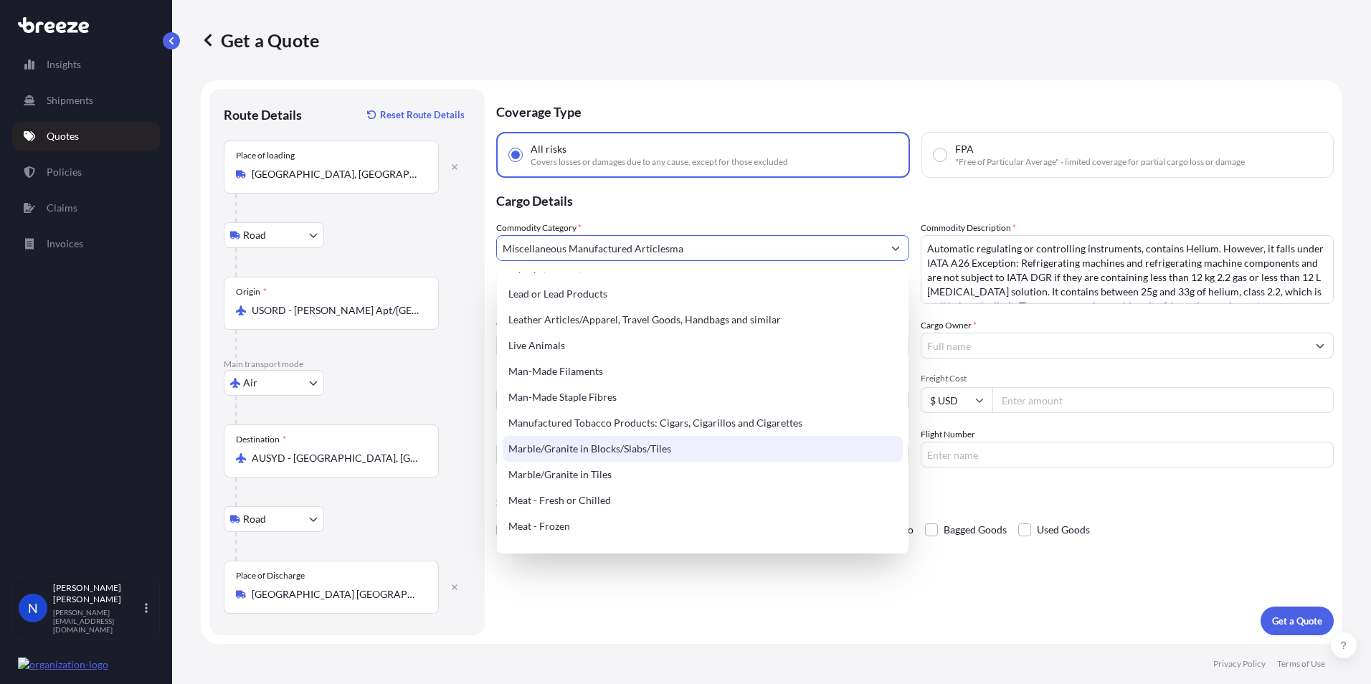
click at [766, 234] on div "Commodity Category * Miscellaneous Manufactured Articlesma" at bounding box center [702, 262] width 413 height 83
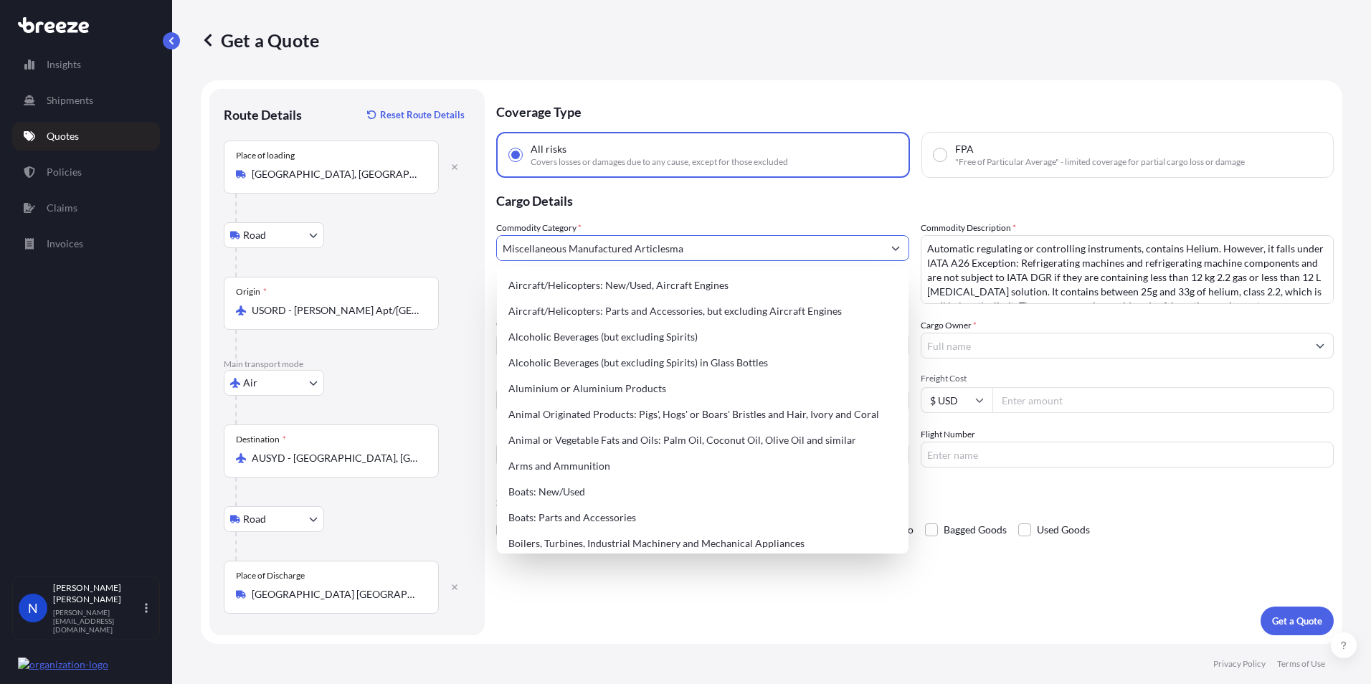
drag, startPoint x: 703, startPoint y: 236, endPoint x: 665, endPoint y: 236, distance: 37.3
click at [665, 236] on input "Miscellaneous Manufactured Articlesma" at bounding box center [690, 248] width 386 height 26
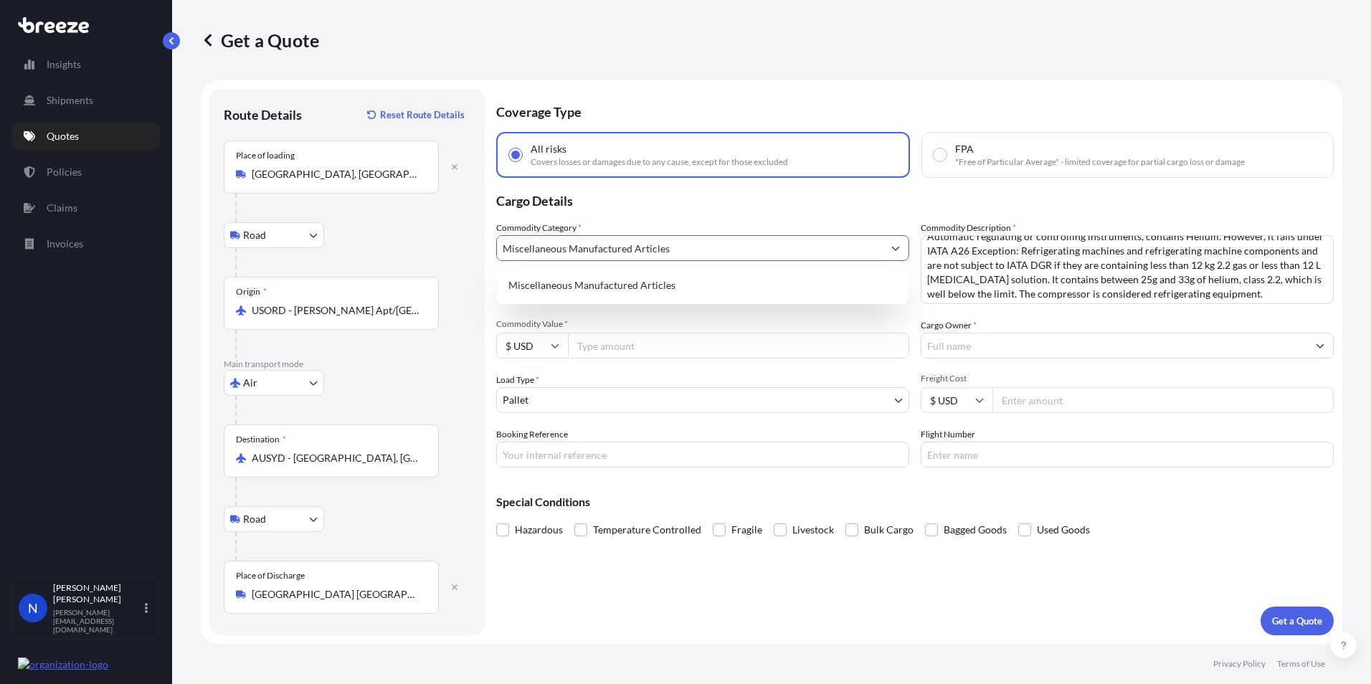
scroll to position [16, 0]
type input "Miscellaneous Manufactured Articles"
click at [593, 345] on input "Commodity Value *" at bounding box center [738, 346] width 341 height 26
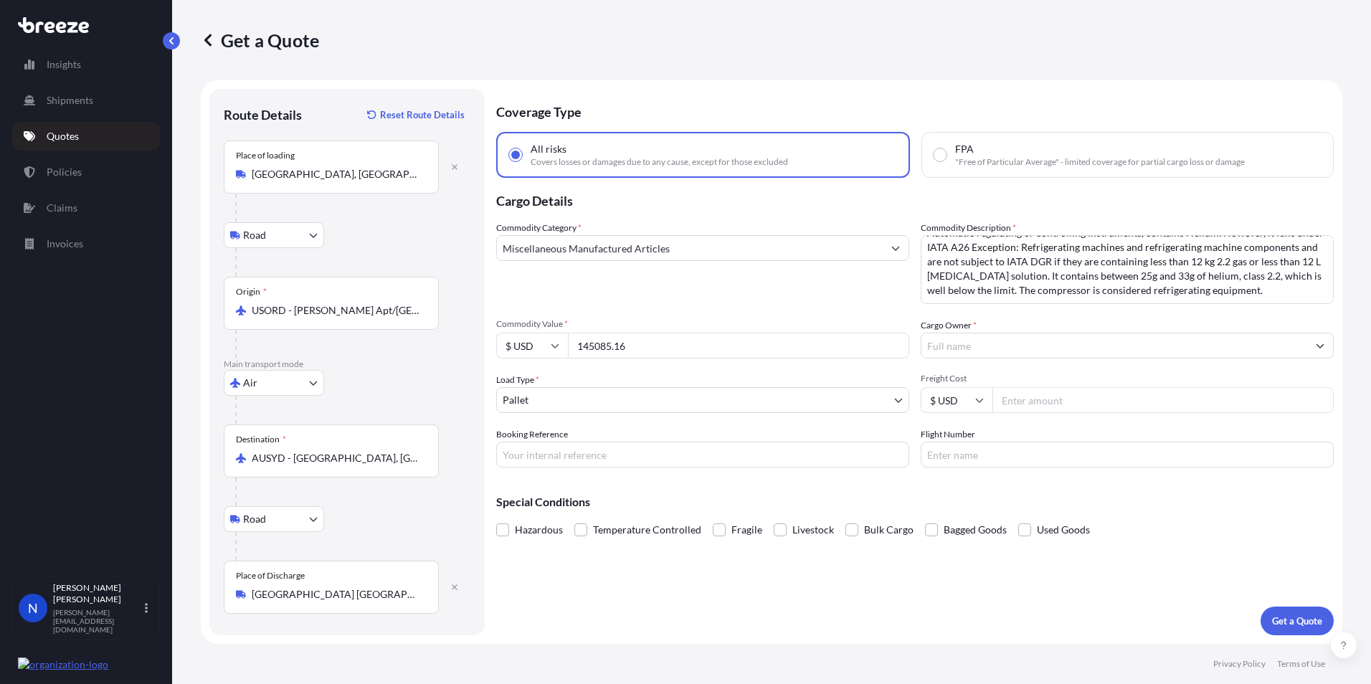
type input "145085.16"
click at [983, 348] on input "Cargo Owner *" at bounding box center [1114, 346] width 386 height 26
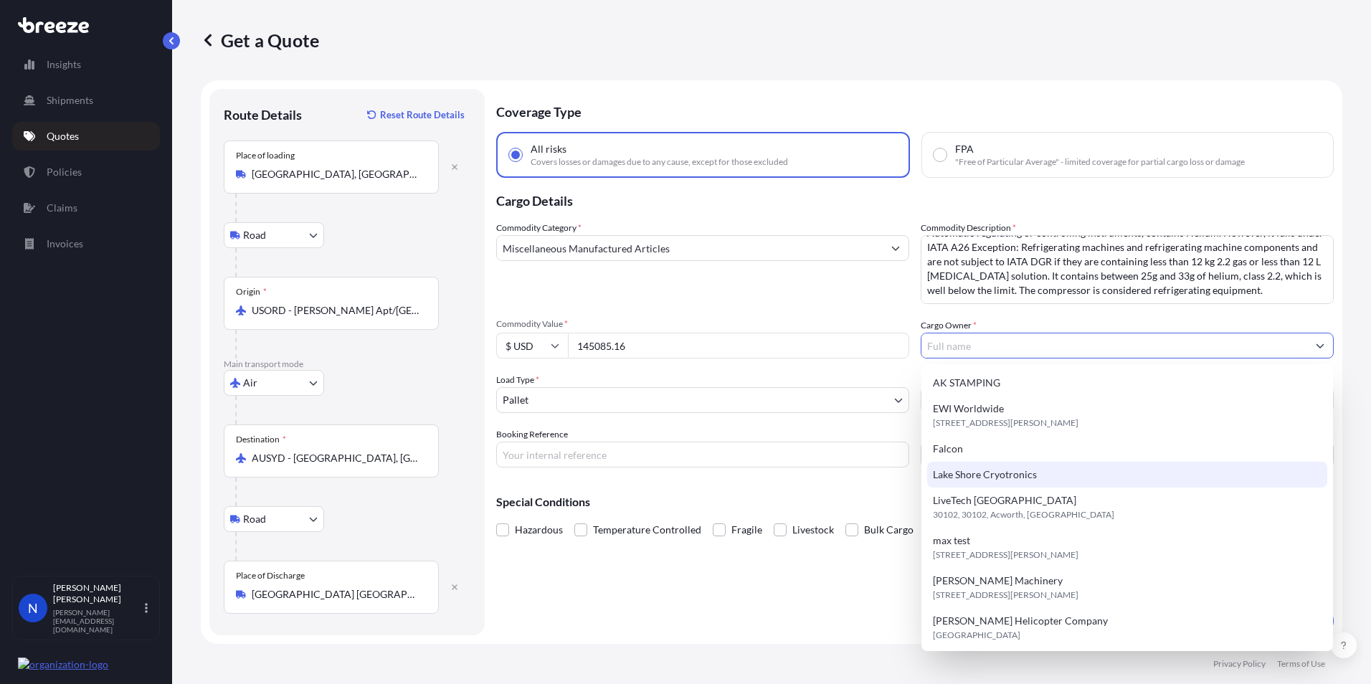
click at [976, 471] on span "Lake Shore Cryotronics" at bounding box center [985, 474] width 104 height 14
type input "Lake Shore Cryotronics"
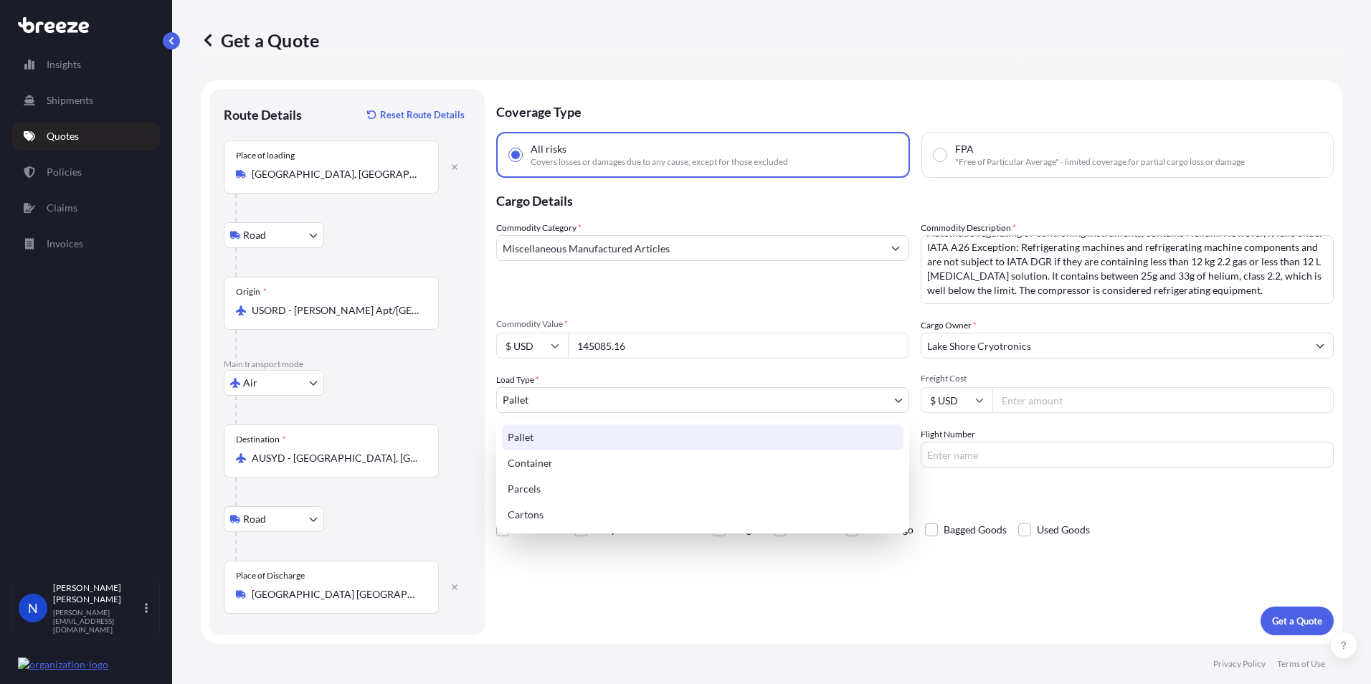
click at [587, 401] on body "Insights Shipments Quotes Policies Claims Invoices N [PERSON_NAME] [PERSON_NAME…" at bounding box center [685, 342] width 1371 height 684
click at [526, 440] on div "Pallet" at bounding box center [702, 437] width 401 height 26
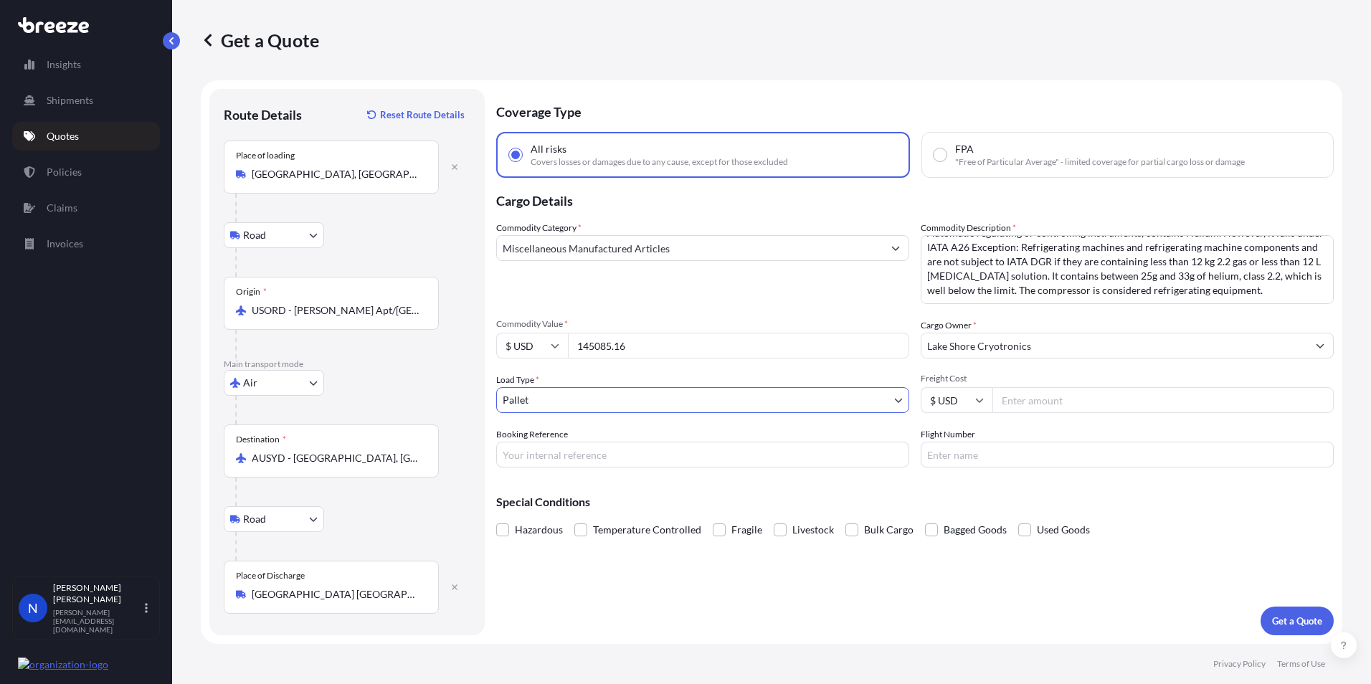
click at [1042, 396] on input "Freight Cost" at bounding box center [1162, 400] width 341 height 26
type input "3997.04"
click at [1283, 614] on p "Get a Quote" at bounding box center [1297, 621] width 50 height 14
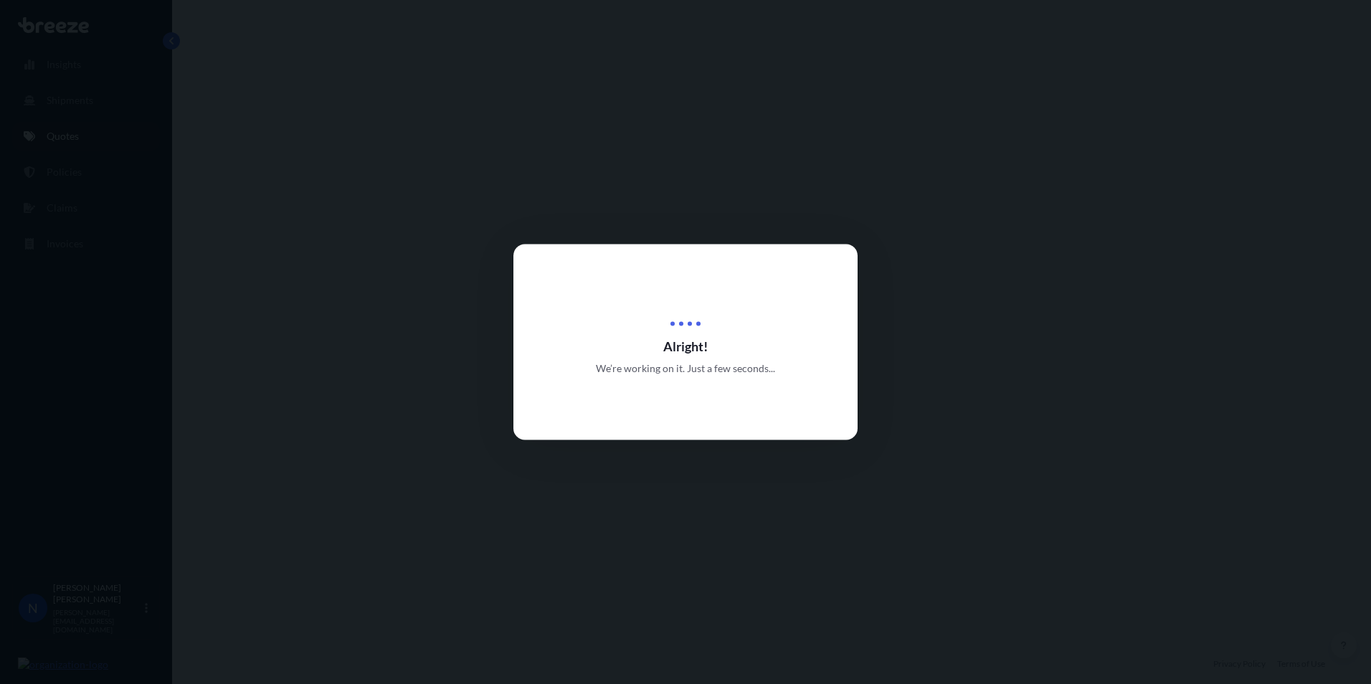
select select "Road"
select select "Air"
select select "Road"
select select "1"
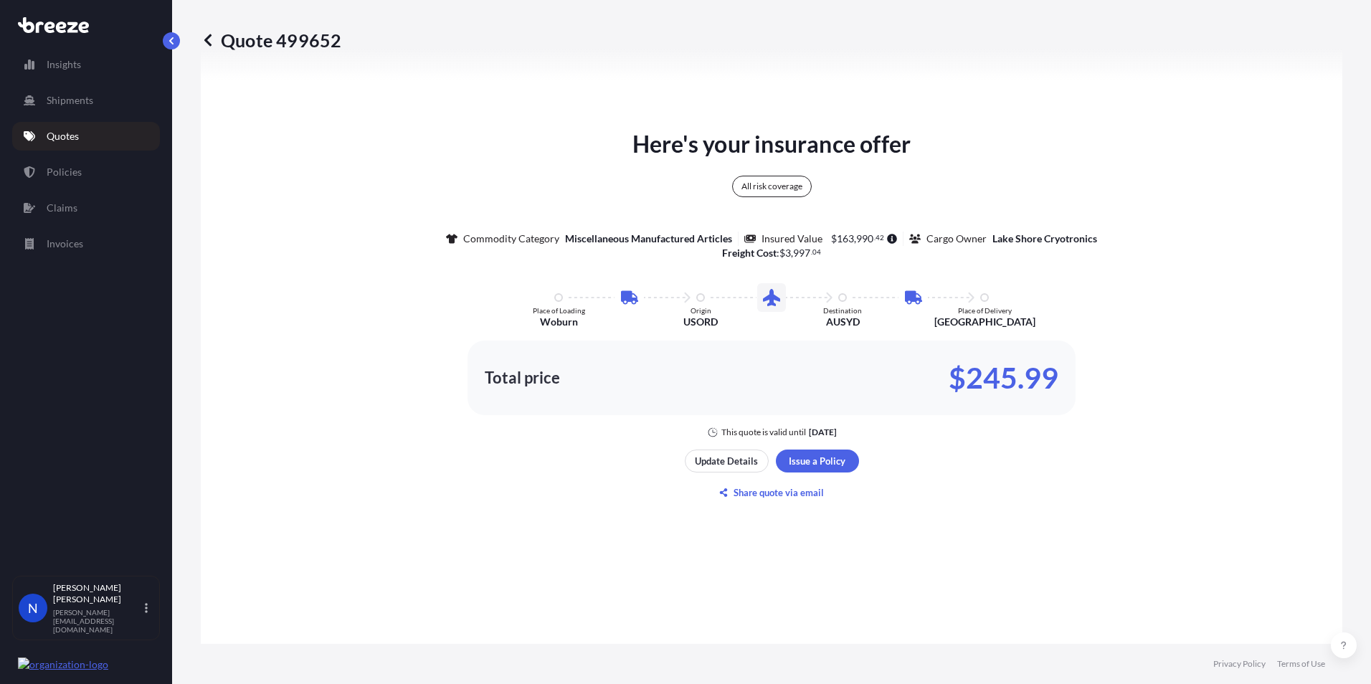
scroll to position [789, 0]
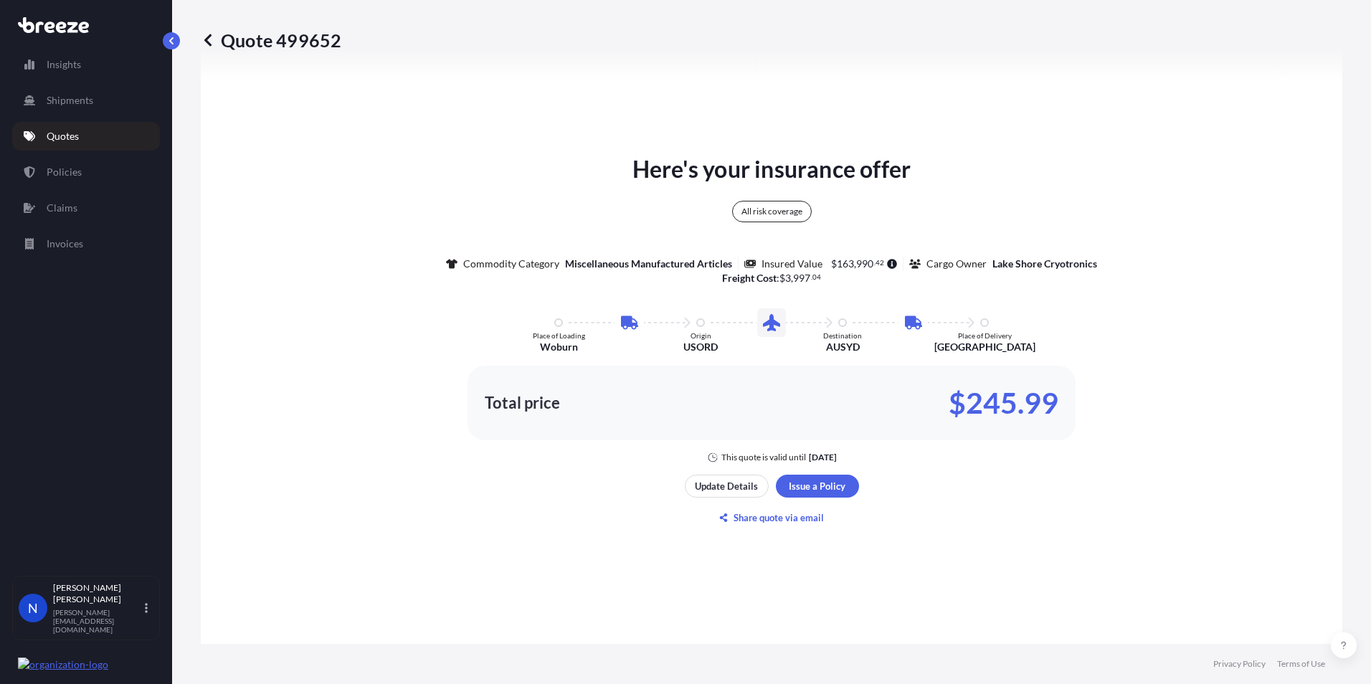
click at [1215, 517] on div "Here's your insurance offer All risk coverage Commodity Category Miscellaneous …" at bounding box center [771, 341] width 1101 height 928
click at [1215, 556] on div "Here's your insurance offer All risk coverage Commodity Category Miscellaneous …" at bounding box center [771, 341] width 1101 height 928
